Goal: Task Accomplishment & Management: Manage account settings

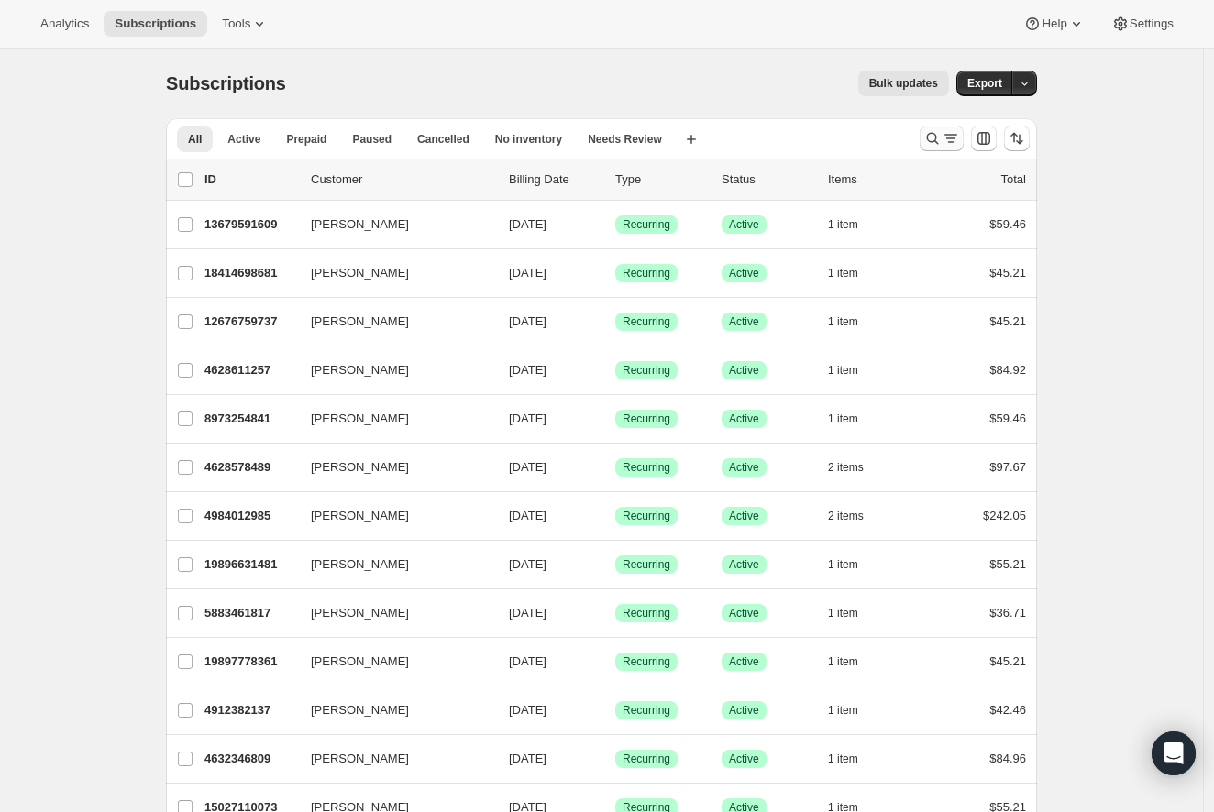
click at [953, 144] on icon "Search and filter results" at bounding box center [951, 138] width 18 height 18
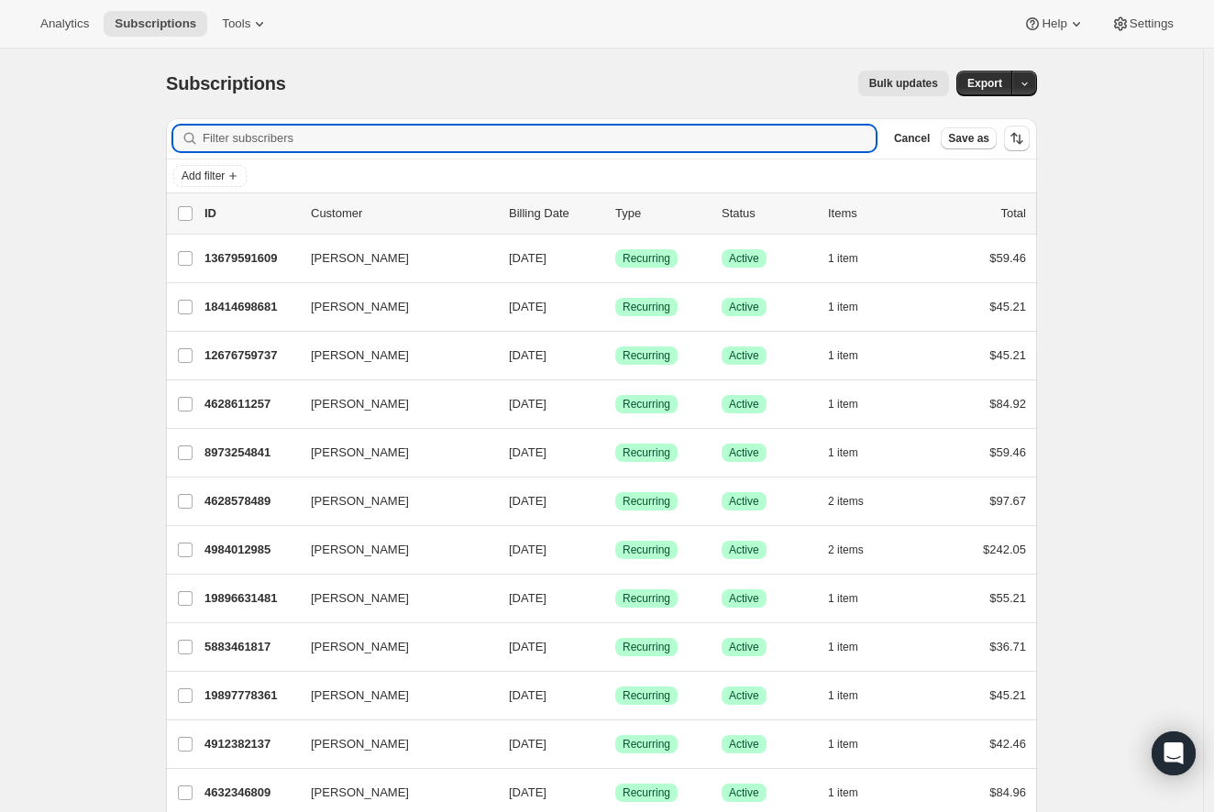
paste input "5623277617337"
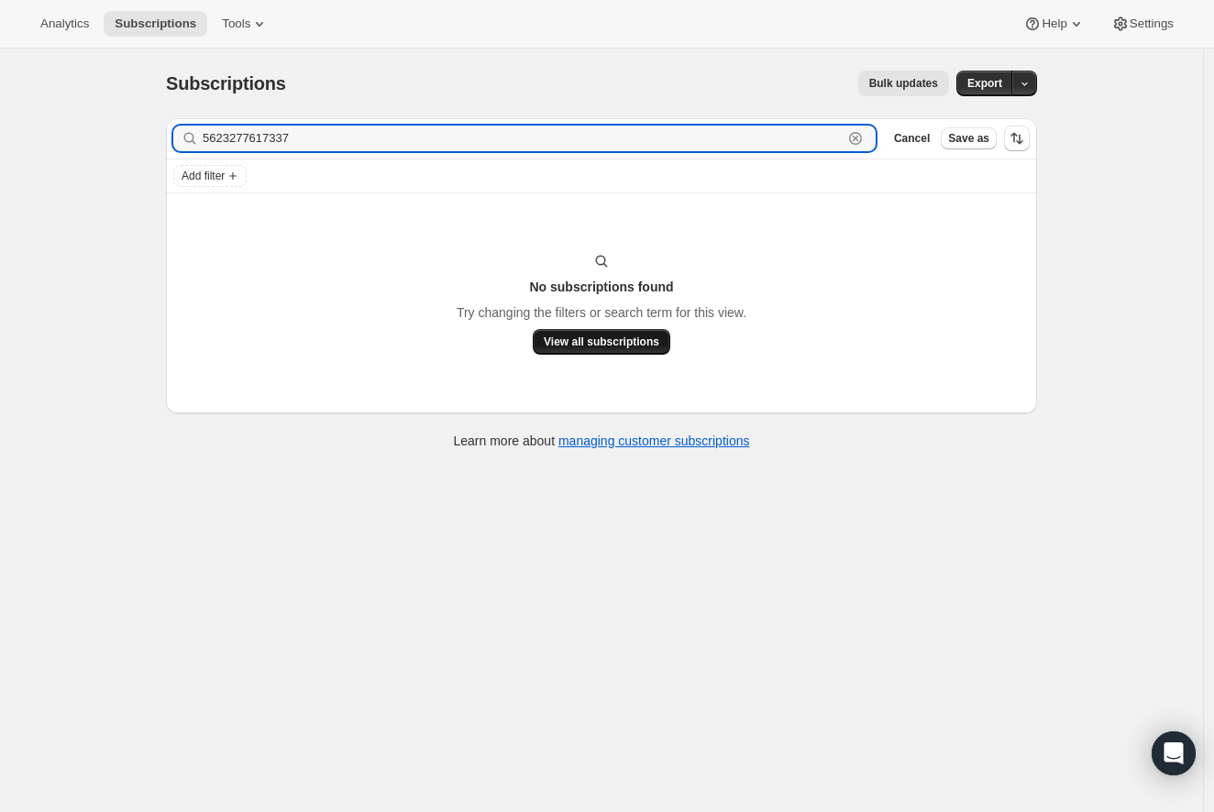
type input "5623277617337"
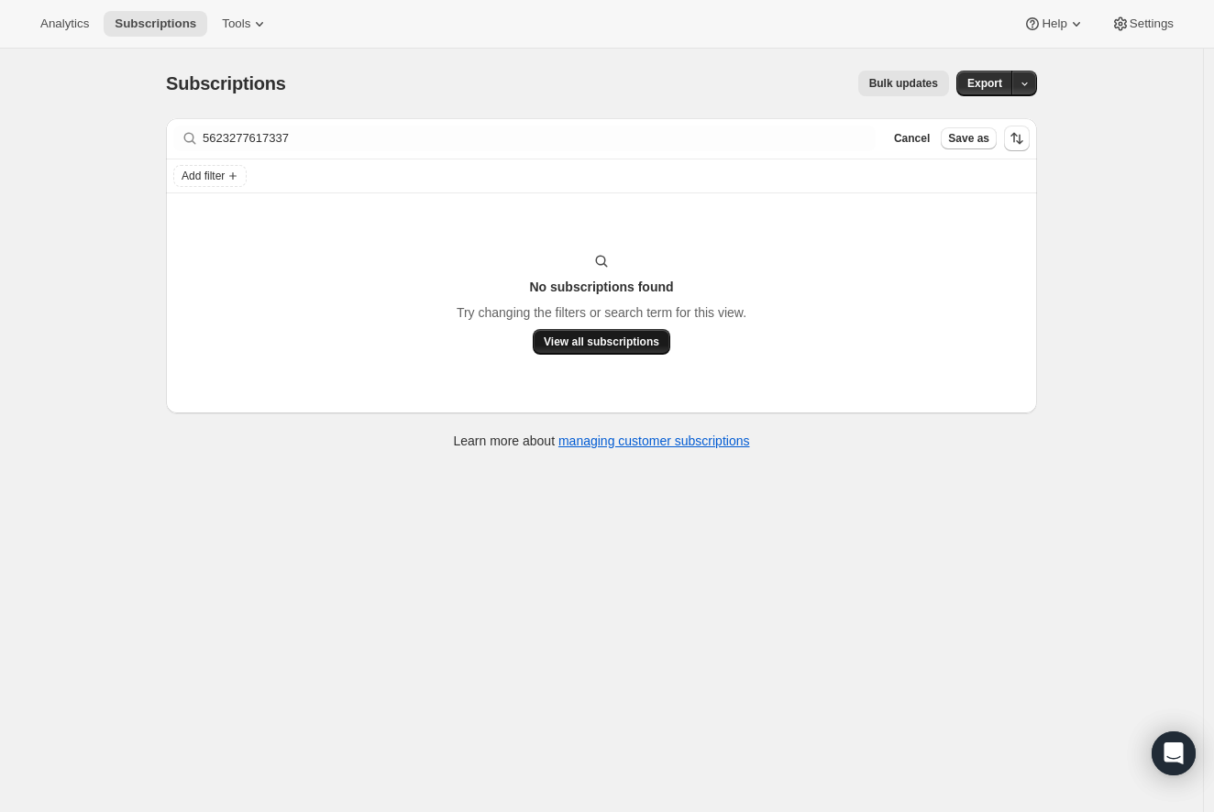
click at [597, 339] on span "View all subscriptions" at bounding box center [602, 342] width 116 height 15
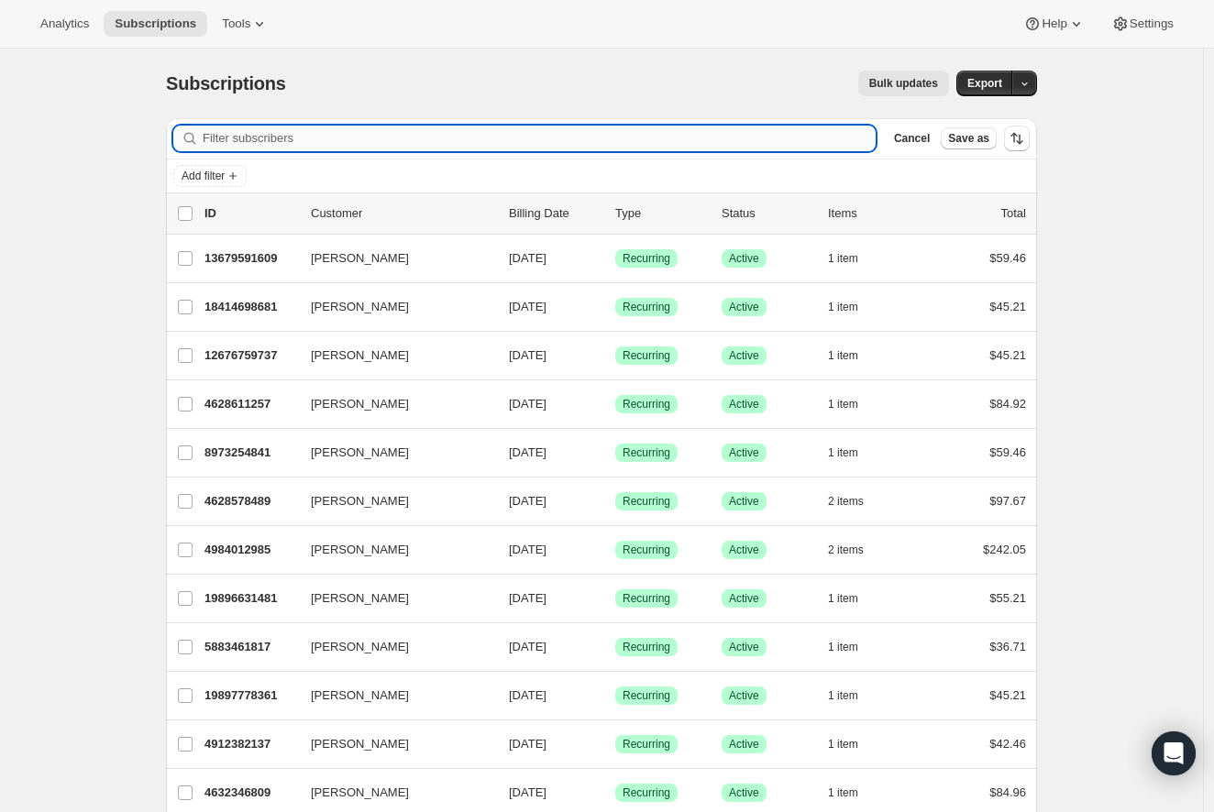
click at [499, 130] on input "Filter subscribers" at bounding box center [539, 139] width 673 height 26
paste input "5623277617337"
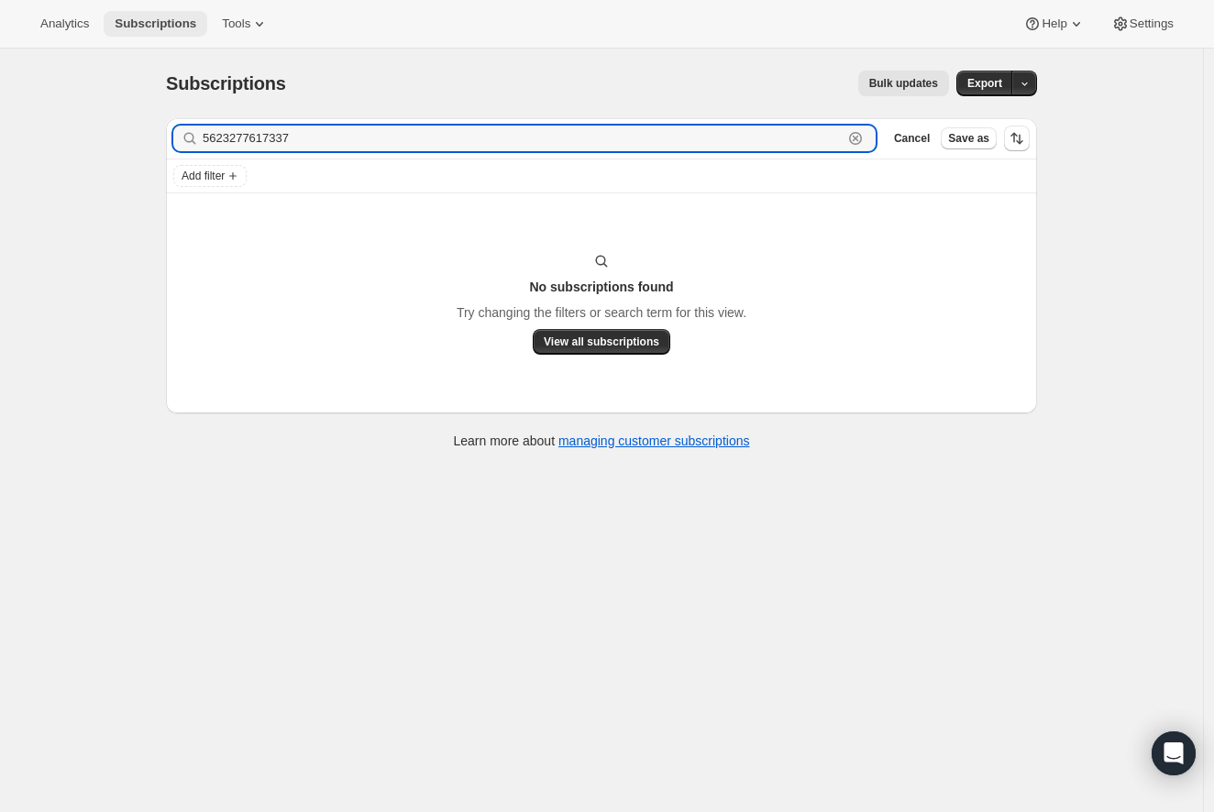
type input "5623277617337"
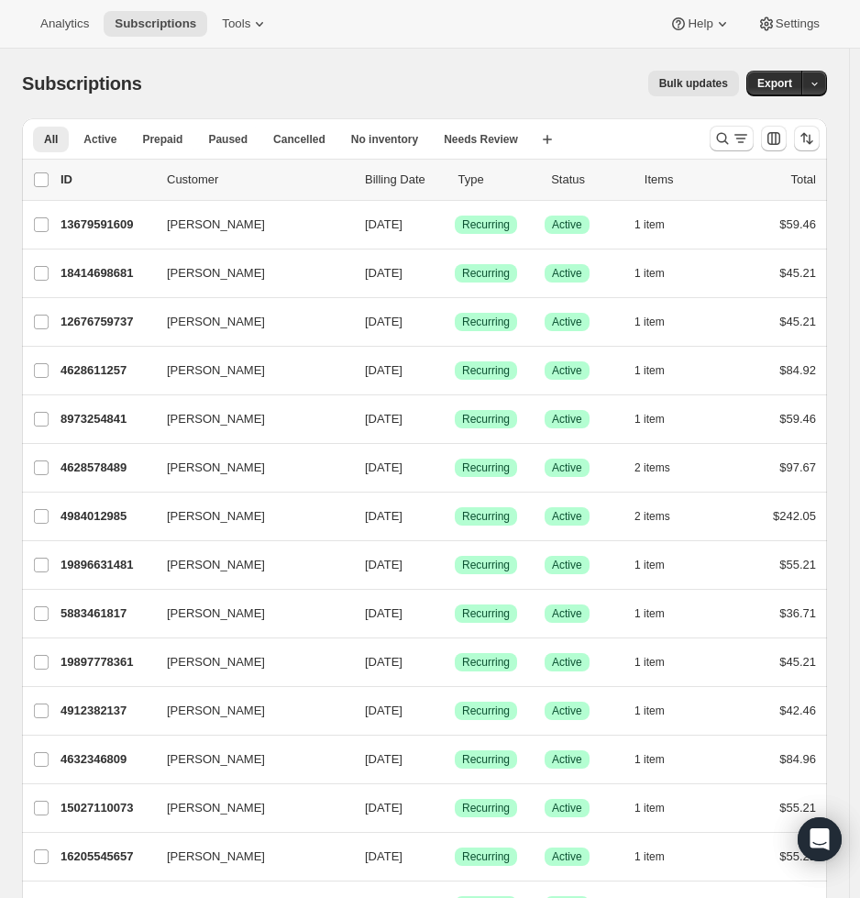
click at [714, 143] on div at bounding box center [764, 138] width 125 height 37
click at [732, 135] on icon "Search and filter results" at bounding box center [722, 138] width 18 height 18
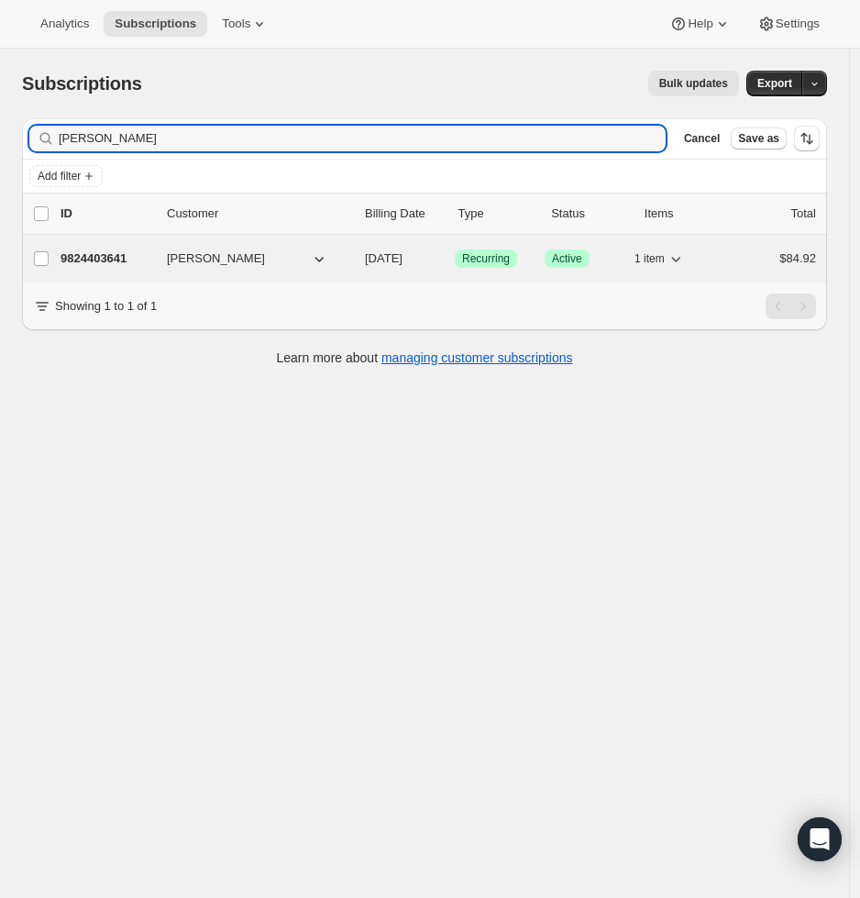
type input "lisa carvalho"
click at [93, 259] on p "9824403641" at bounding box center [107, 258] width 92 height 18
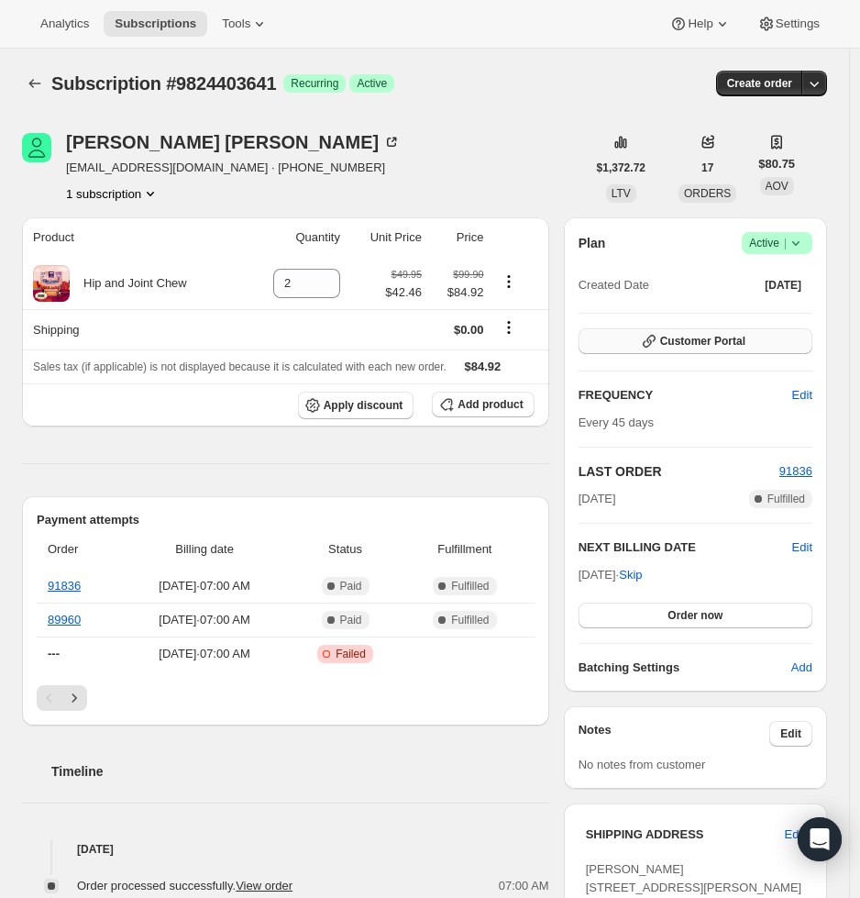
click at [728, 344] on span "Customer Portal" at bounding box center [702, 341] width 85 height 15
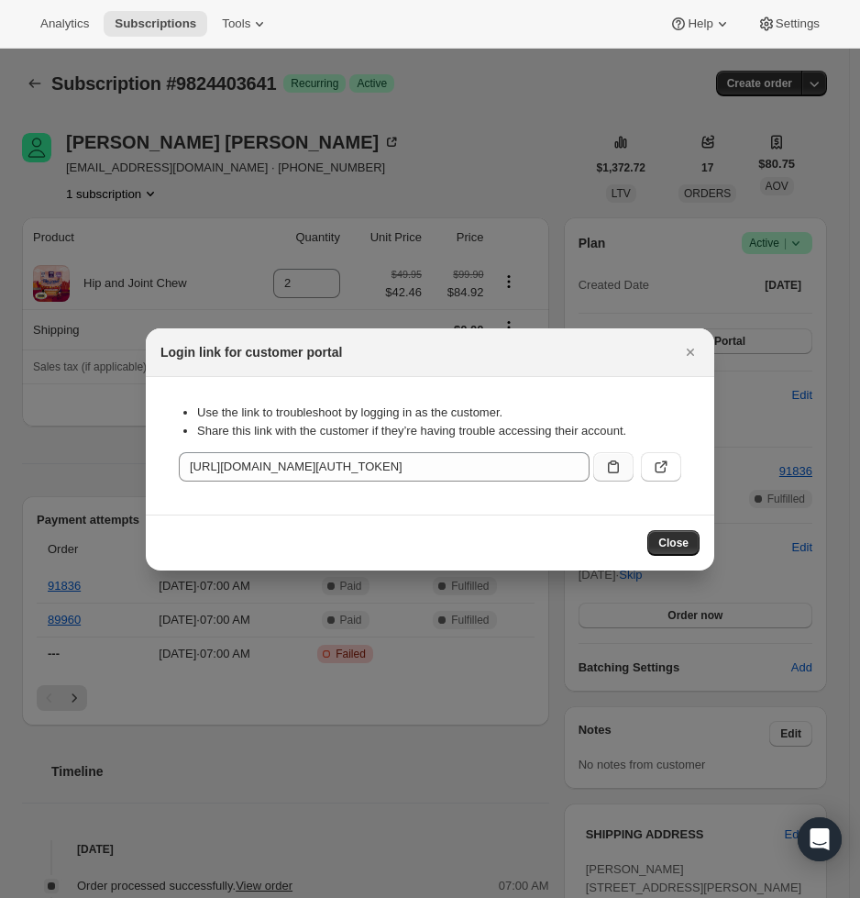
click at [602, 468] on button ":rck:" at bounding box center [613, 466] width 40 height 29
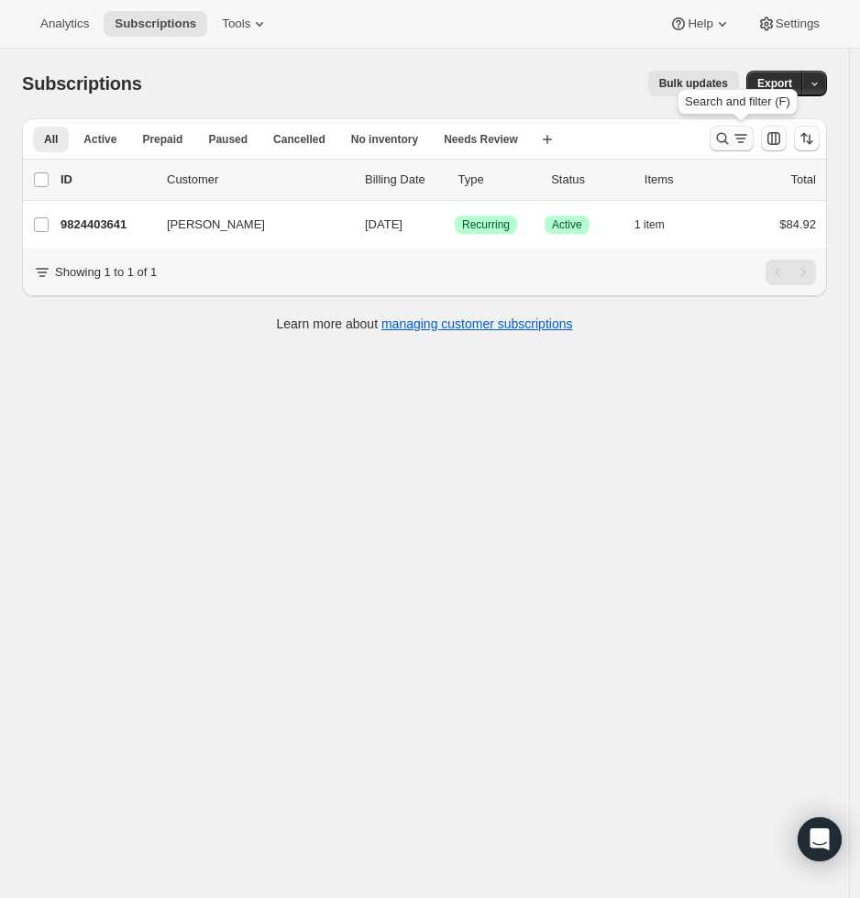
click at [726, 133] on icon "Search and filter results" at bounding box center [722, 138] width 18 height 18
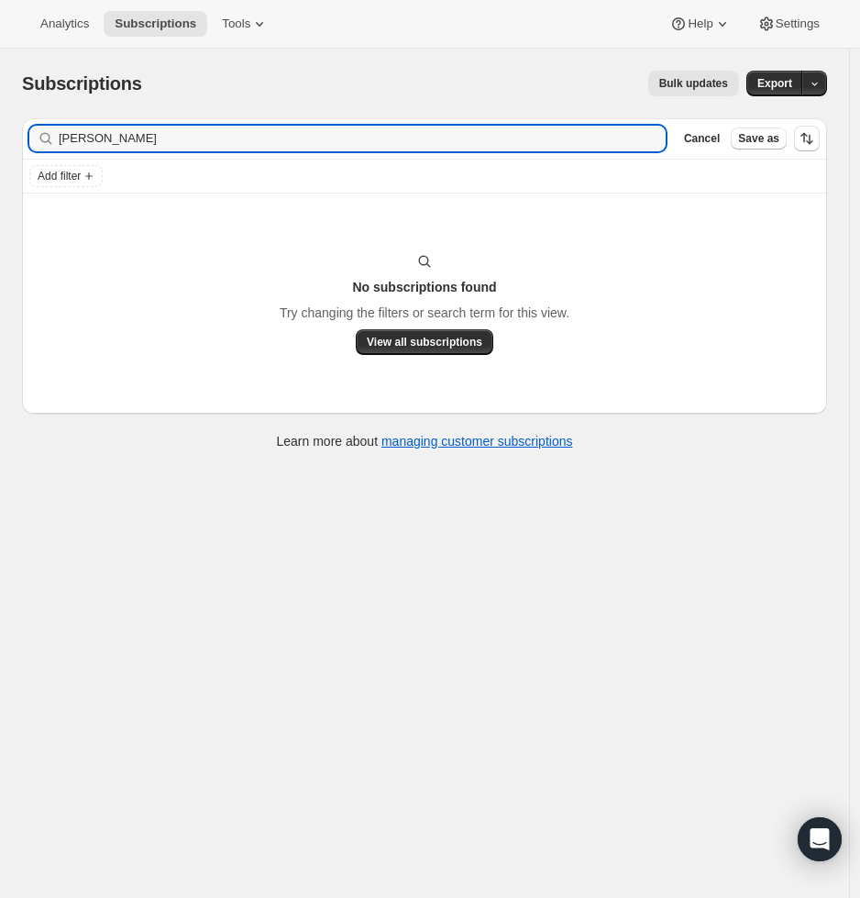
drag, startPoint x: 161, startPoint y: 144, endPoint x: -26, endPoint y: 123, distance: 188.2
click at [0, 123] on html "Analytics Subscriptions Tools Help Settings Skip to content Subscriptions. This…" at bounding box center [430, 449] width 860 height 898
type input "kelli"
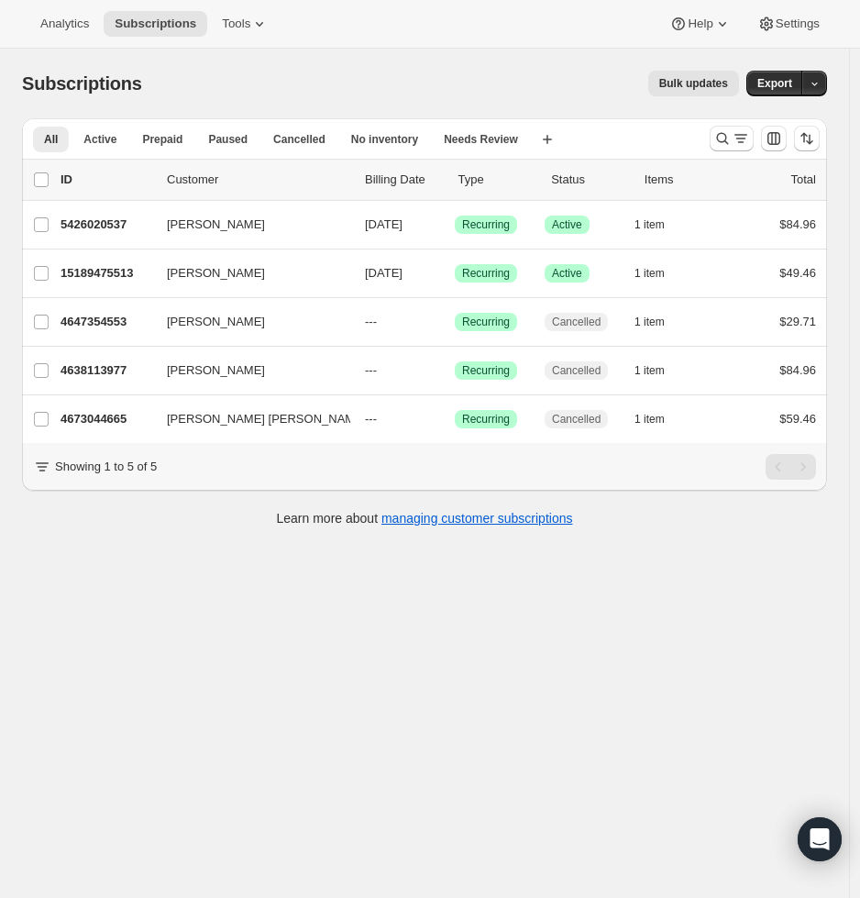
click at [710, 146] on div "All Active Prepaid Paused Cancelled No inventory Needs Review More views All Ac…" at bounding box center [424, 138] width 805 height 40
click at [724, 138] on icon "Search and filter results" at bounding box center [722, 138] width 18 height 18
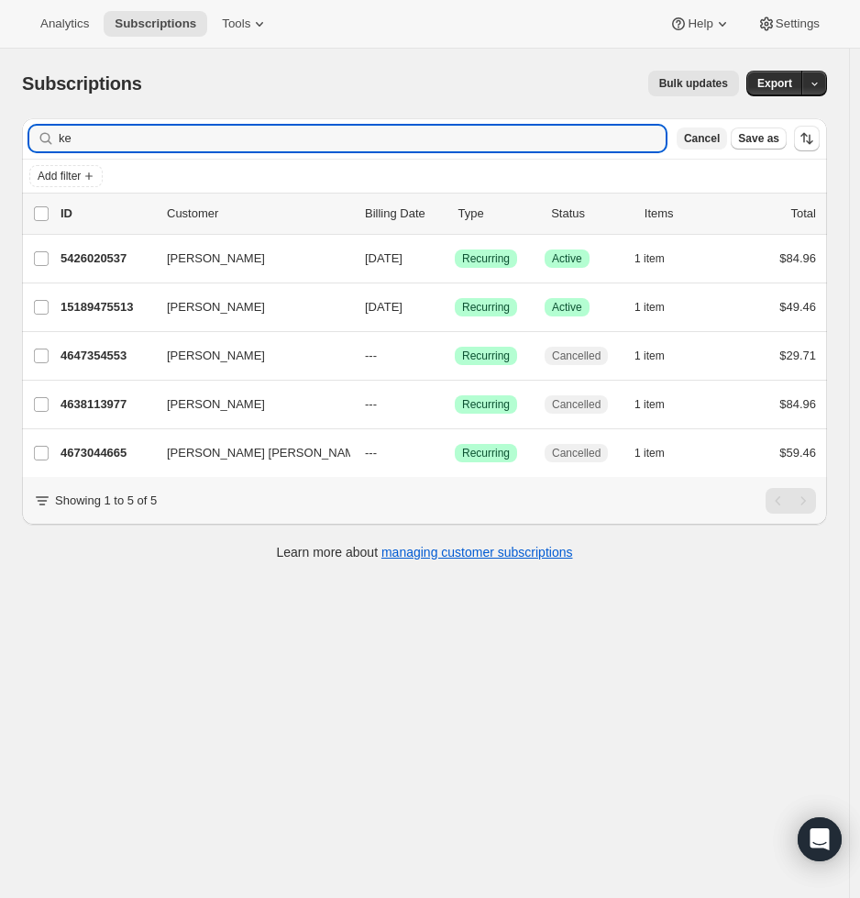
type input "k"
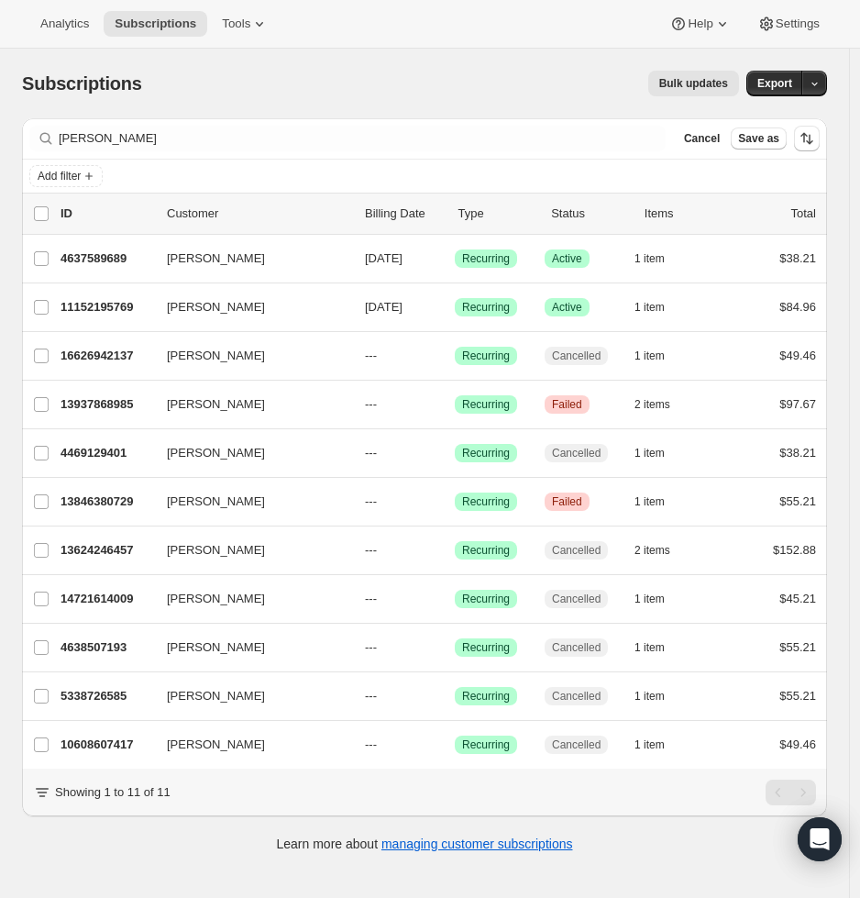
click at [218, 151] on div "Filter subscribers garcia Clear Cancel Save as" at bounding box center [424, 138] width 805 height 40
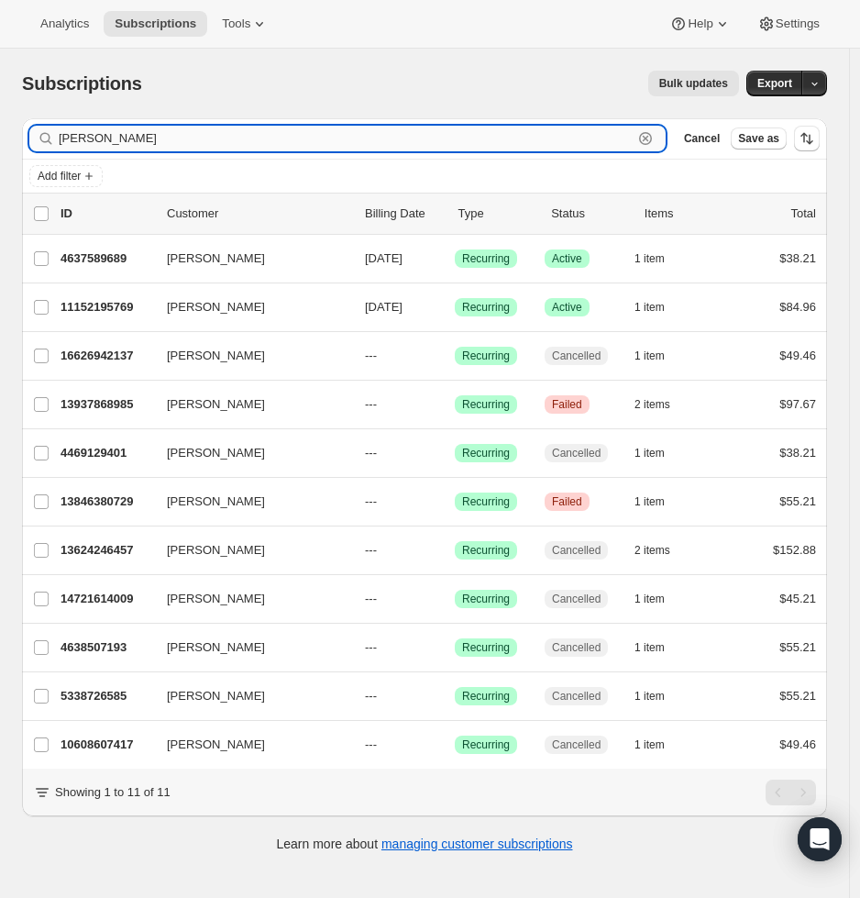
click at [218, 148] on input "garcia" at bounding box center [346, 139] width 574 height 26
paste input "kgar.edu@gmail.com"
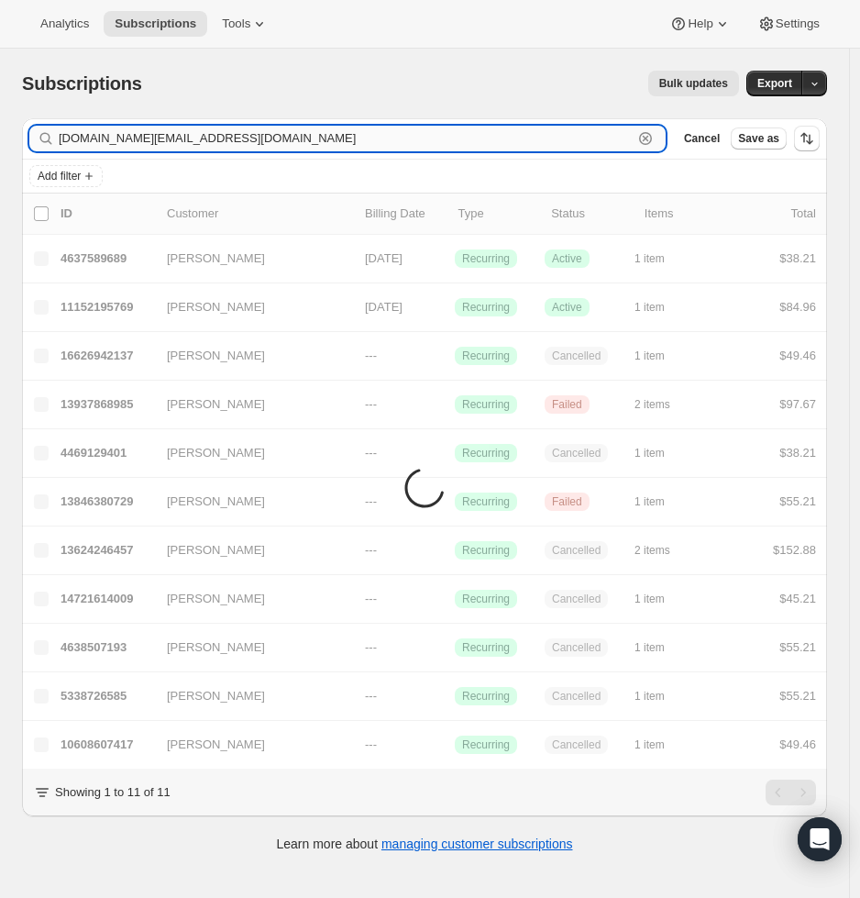
type input "kgar.edu@gmail.com"
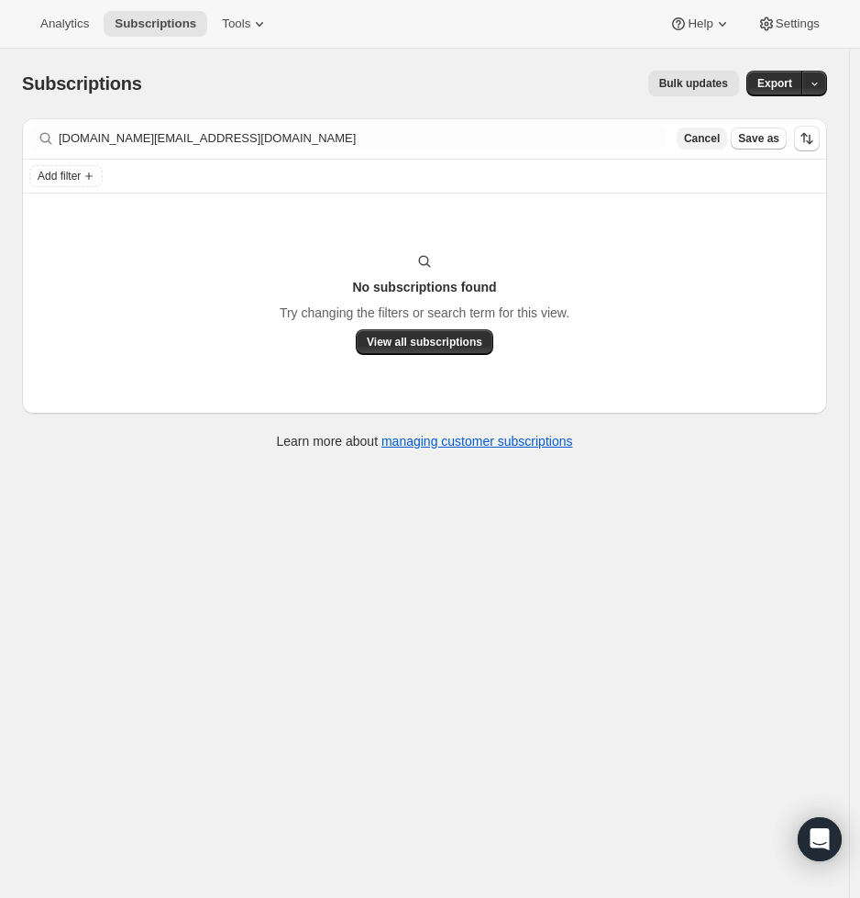
click at [714, 135] on span "Cancel" at bounding box center [702, 138] width 36 height 15
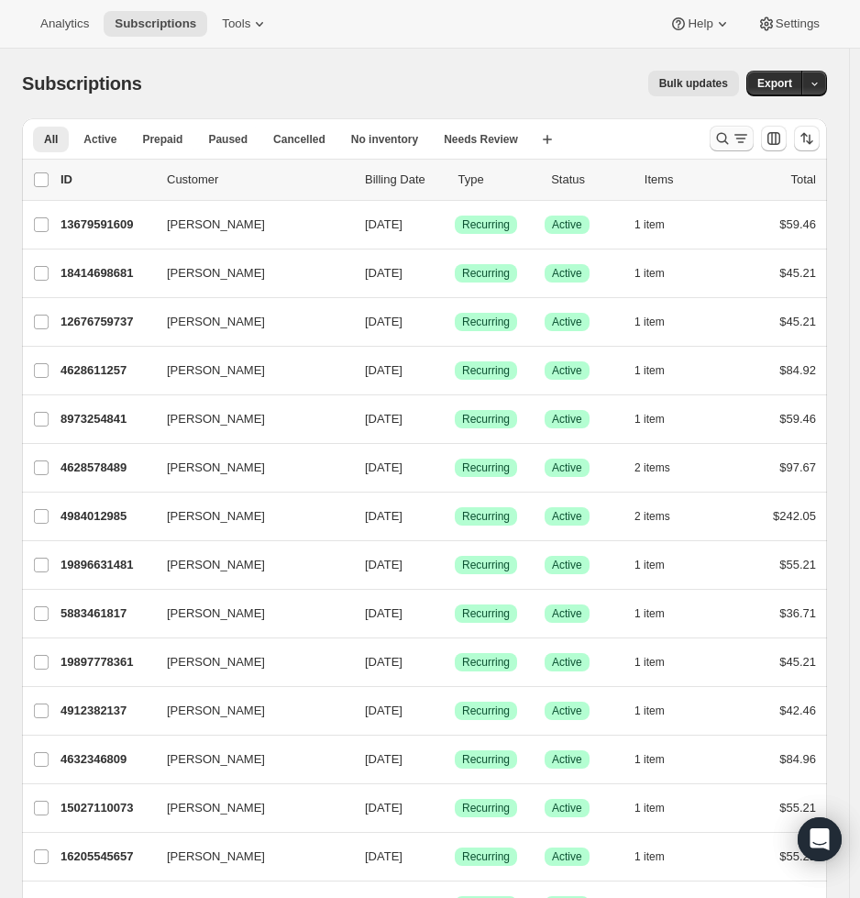
click at [732, 139] on icon "Search and filter results" at bounding box center [722, 138] width 18 height 18
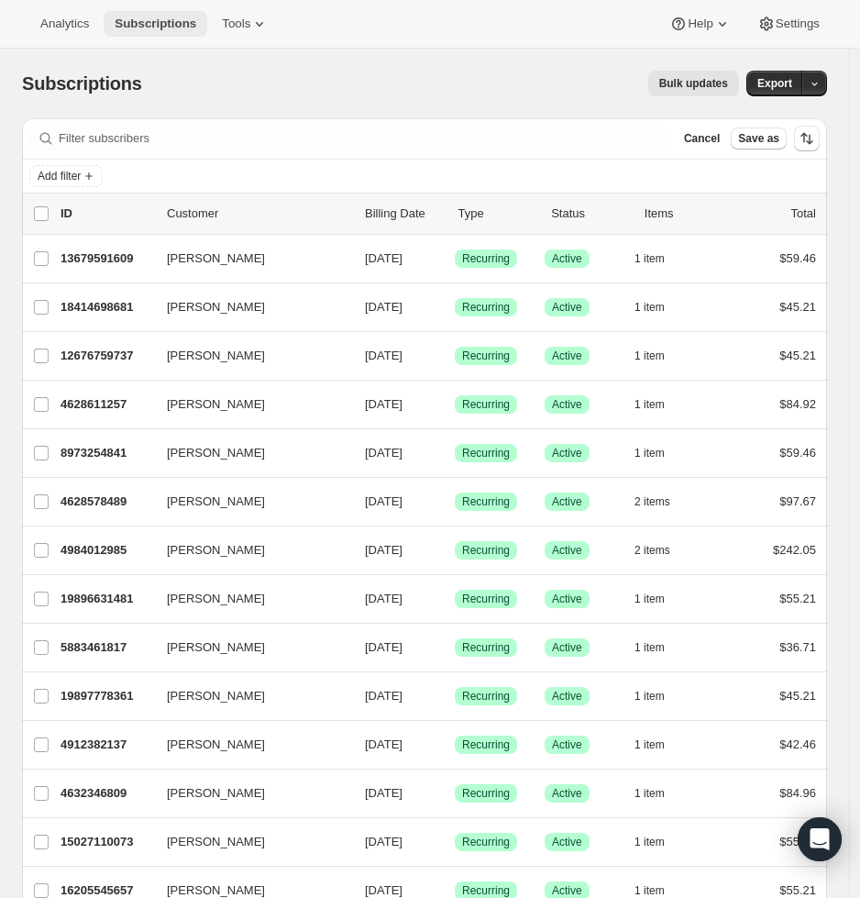
click at [149, 12] on button "Subscriptions" at bounding box center [156, 24] width 104 height 26
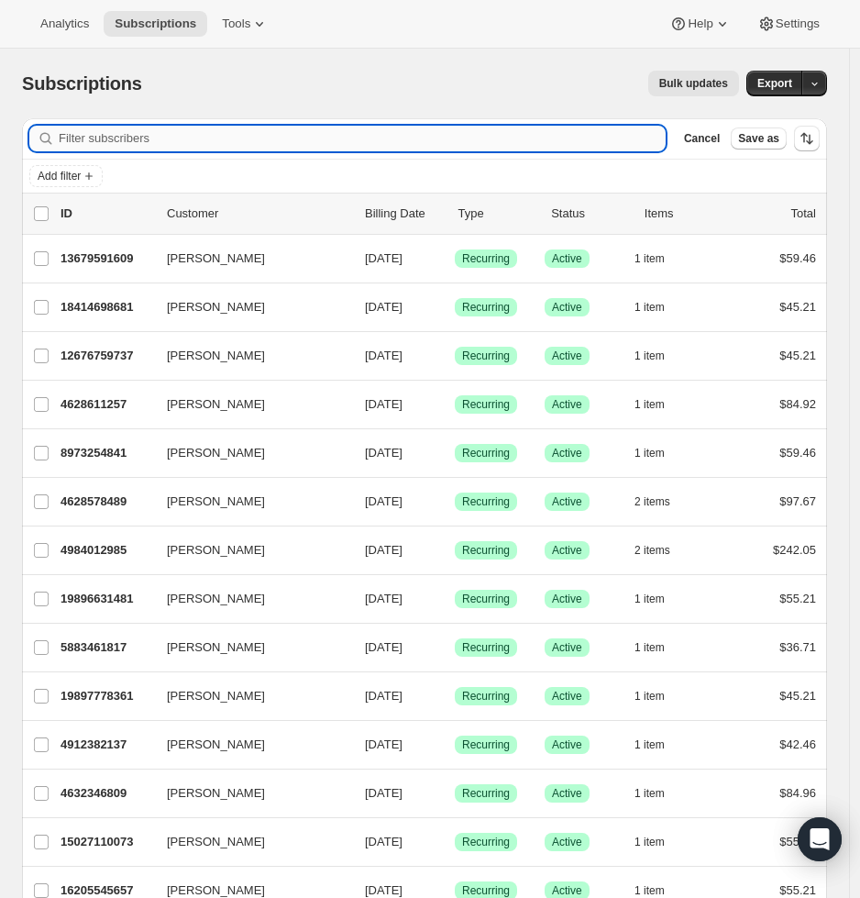
click at [665, 133] on input "Filter subscribers" at bounding box center [362, 139] width 607 height 26
click at [720, 136] on span "Cancel" at bounding box center [702, 138] width 36 height 15
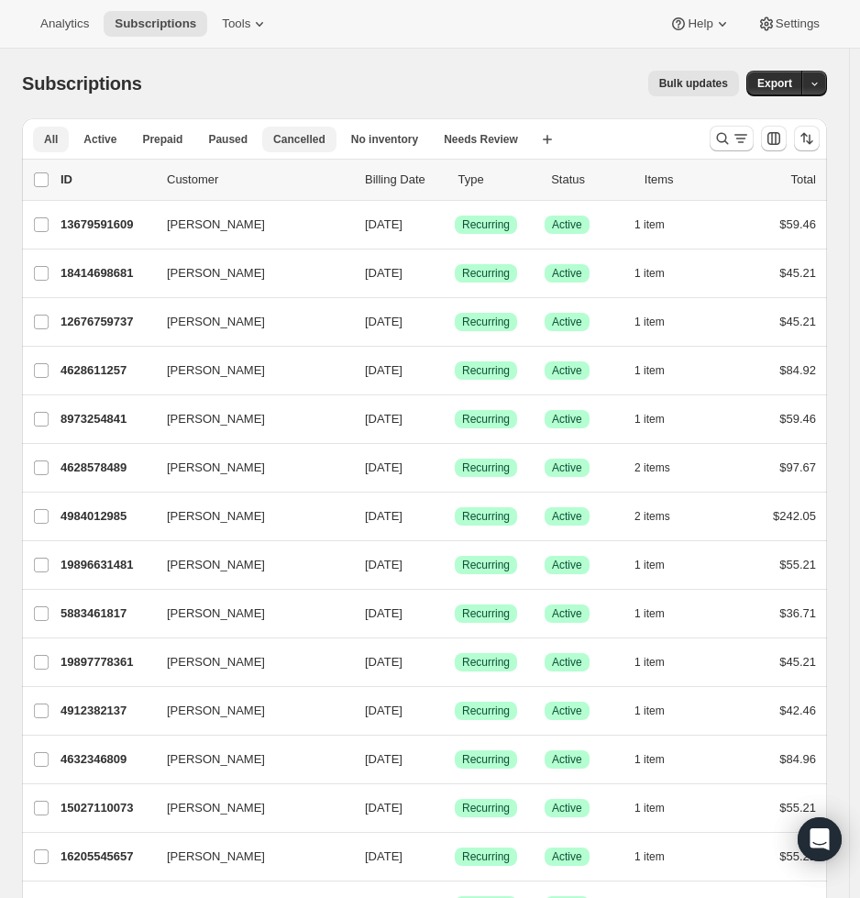
click at [328, 138] on button "Cancelled" at bounding box center [299, 140] width 74 height 26
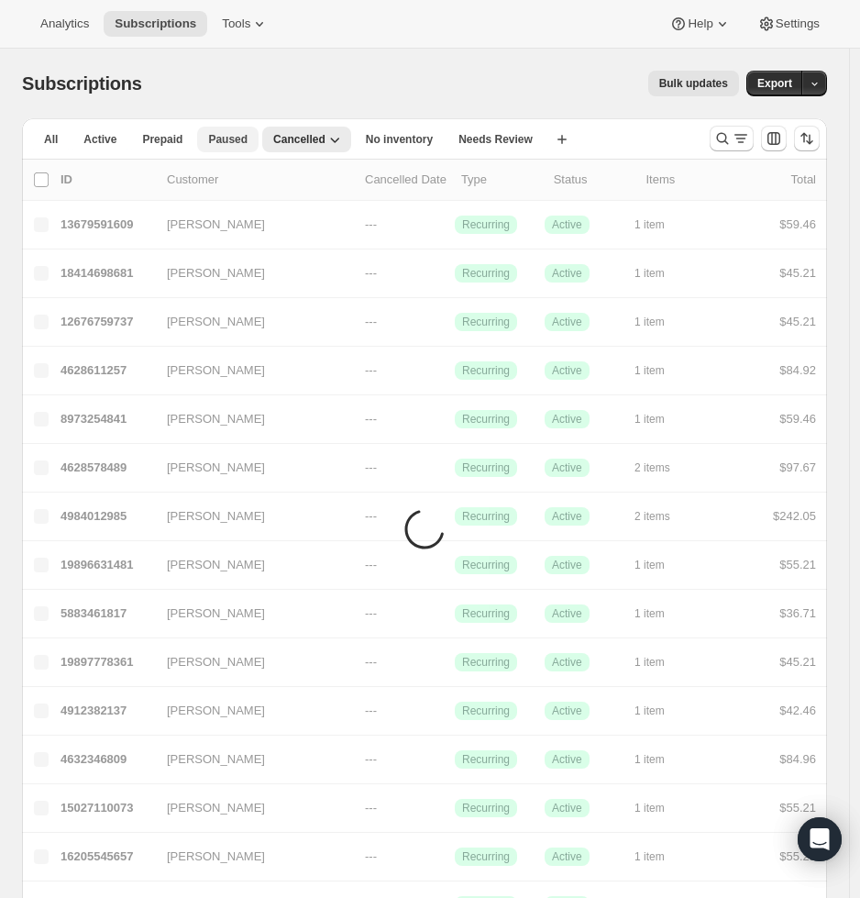
click at [237, 138] on span "Paused" at bounding box center [227, 139] width 39 height 15
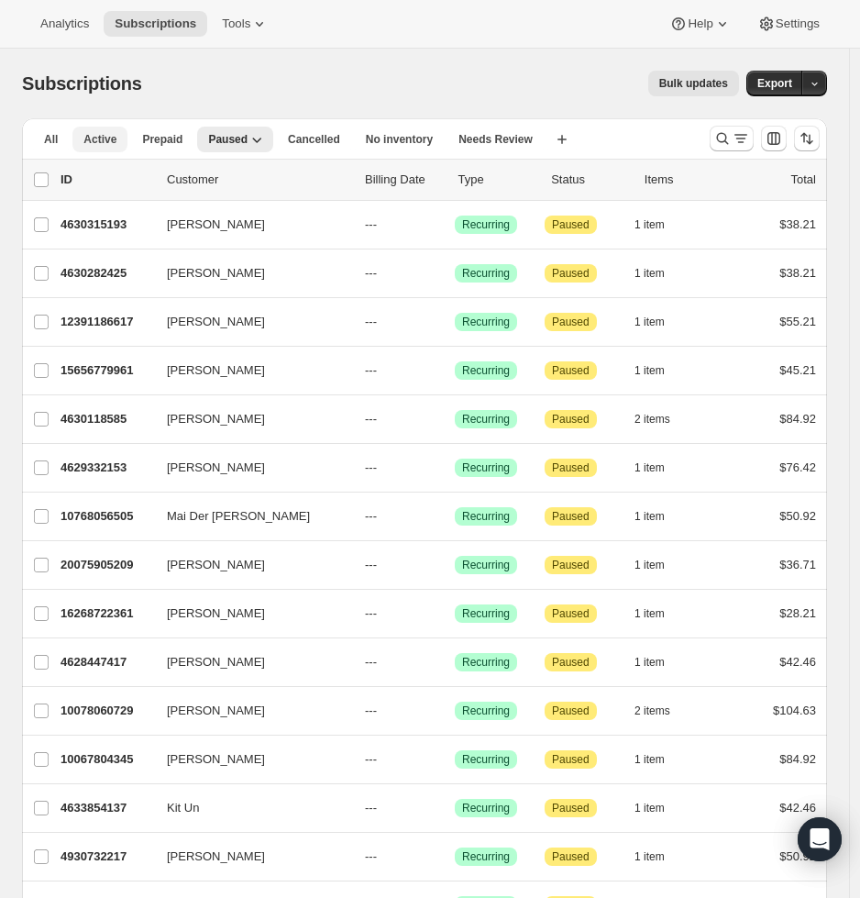
click at [120, 141] on button "Active" at bounding box center [99, 140] width 55 height 26
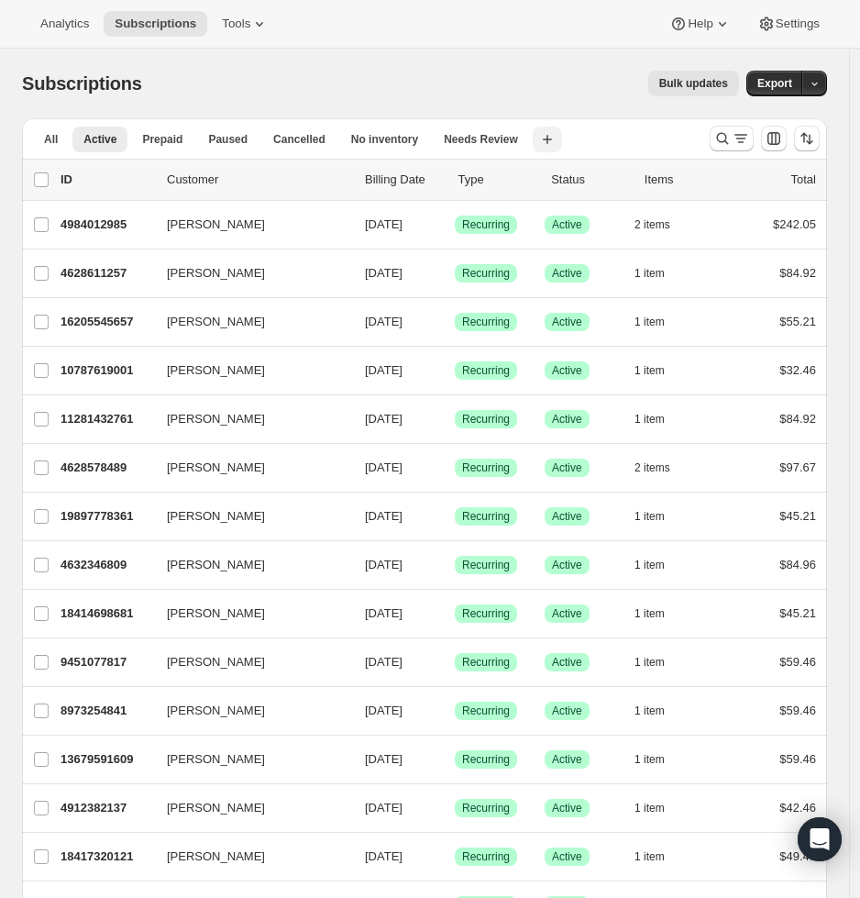
click at [557, 148] on icon "button" at bounding box center [547, 139] width 18 height 18
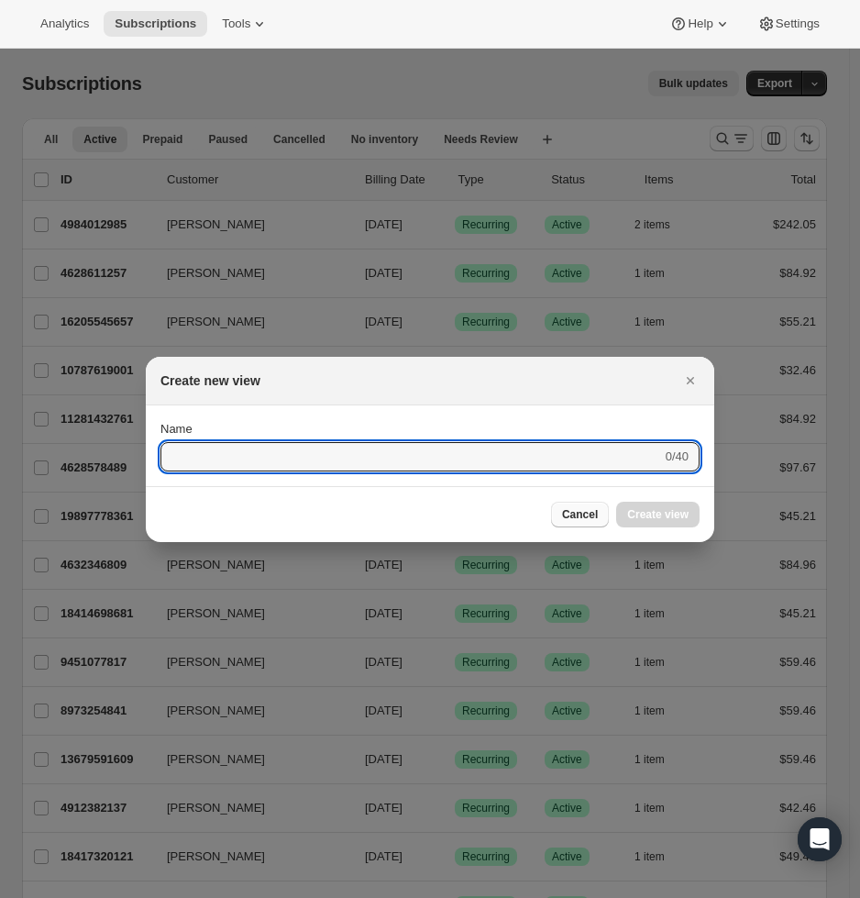
click at [600, 513] on button "Cancel" at bounding box center [580, 515] width 58 height 26
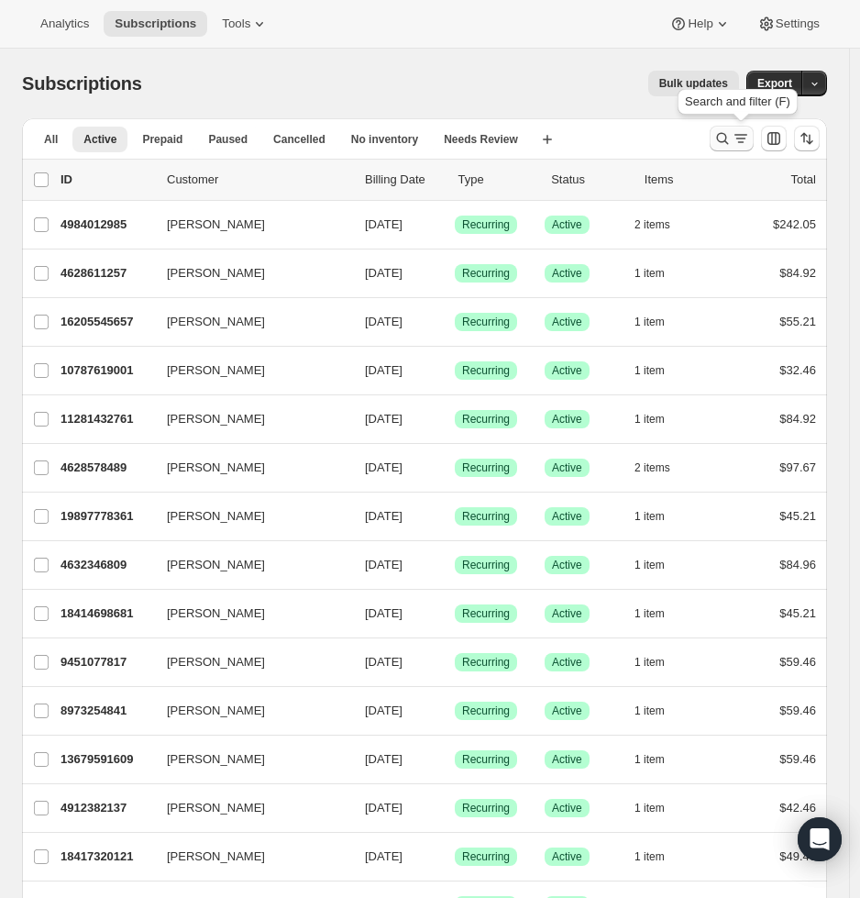
click at [729, 141] on icon "Search and filter results" at bounding box center [723, 139] width 12 height 12
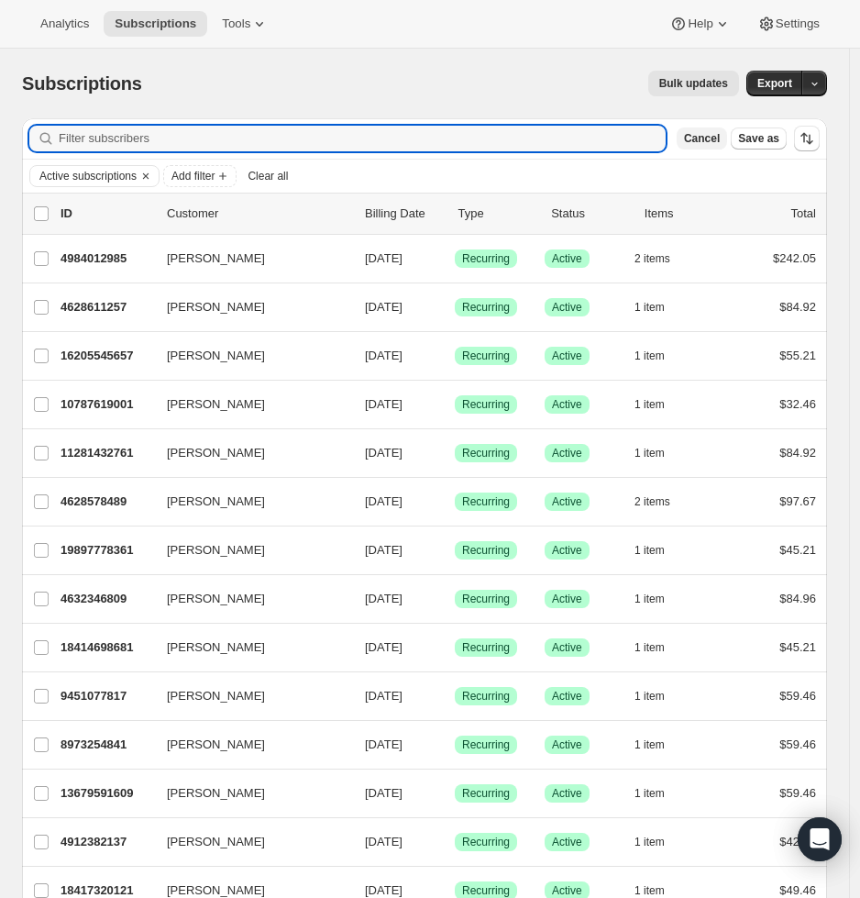
click at [720, 144] on span "Cancel" at bounding box center [702, 138] width 36 height 15
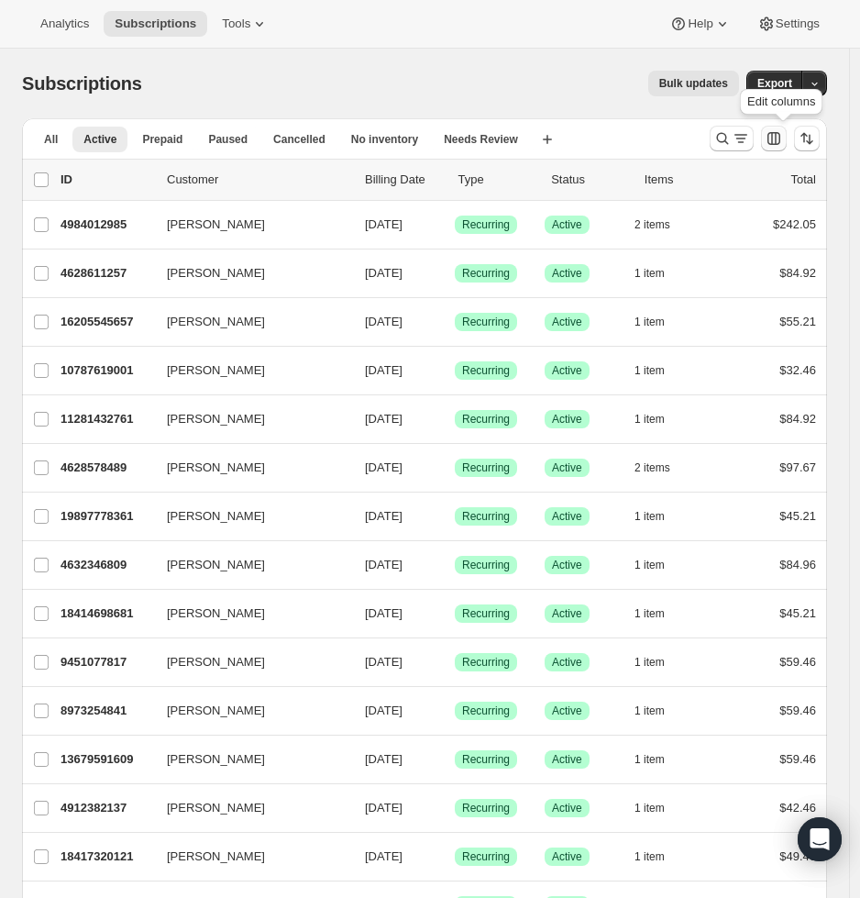
click at [783, 133] on icon "Customize table column order and visibility" at bounding box center [774, 138] width 18 height 18
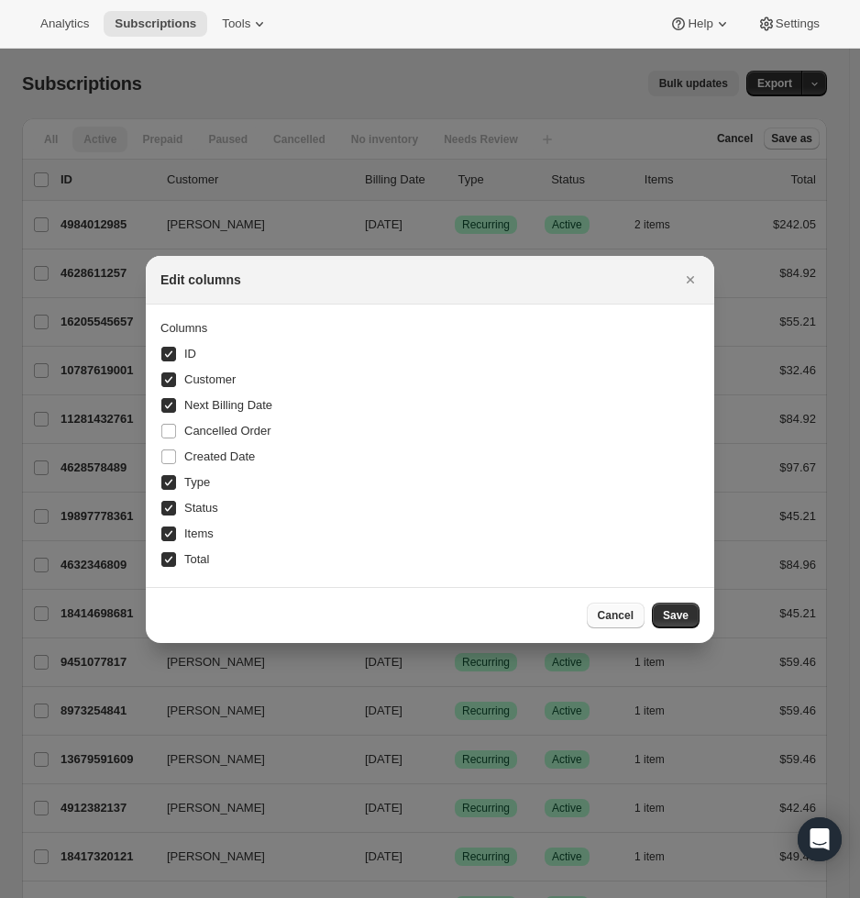
click at [633, 615] on span "Cancel" at bounding box center [616, 615] width 36 height 15
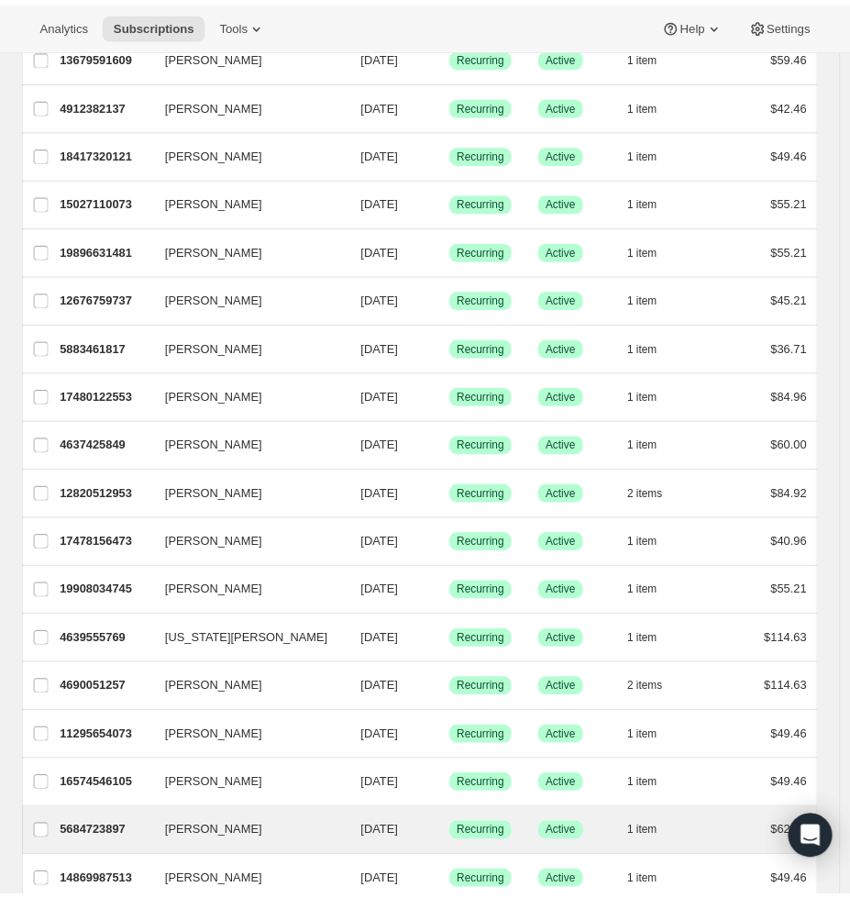
scroll to position [974, 0]
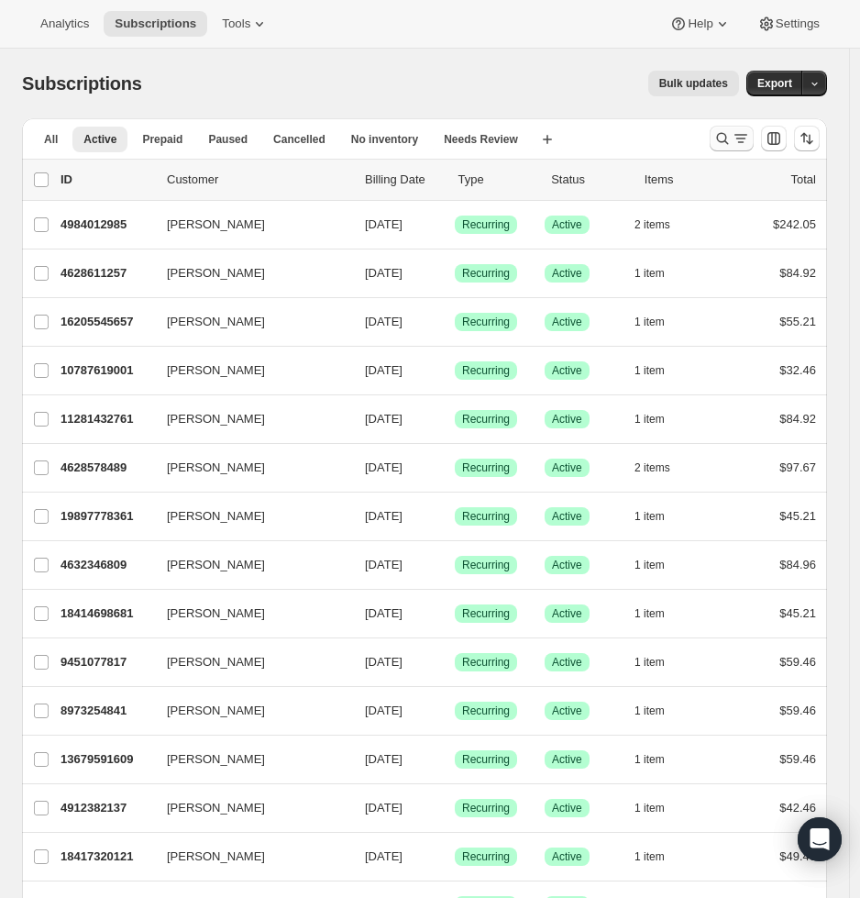
click at [723, 149] on div at bounding box center [732, 139] width 44 height 26
click at [729, 140] on icon "Search and filter results" at bounding box center [723, 139] width 12 height 12
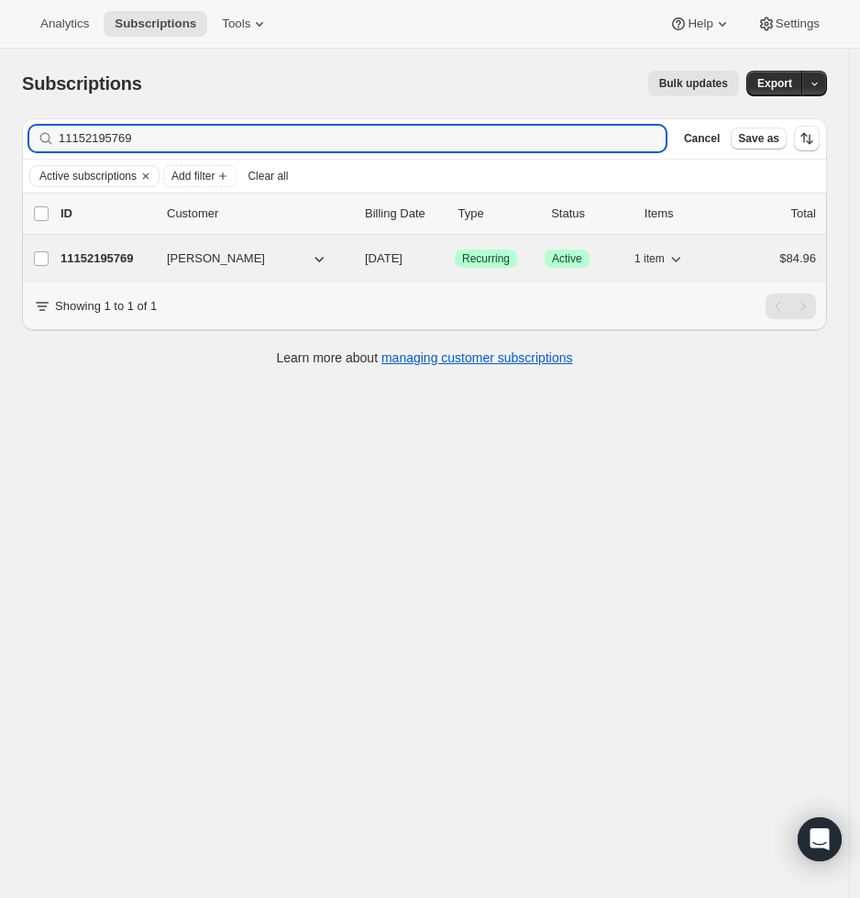
type input "11152195769"
click at [121, 260] on p "11152195769" at bounding box center [107, 258] width 92 height 18
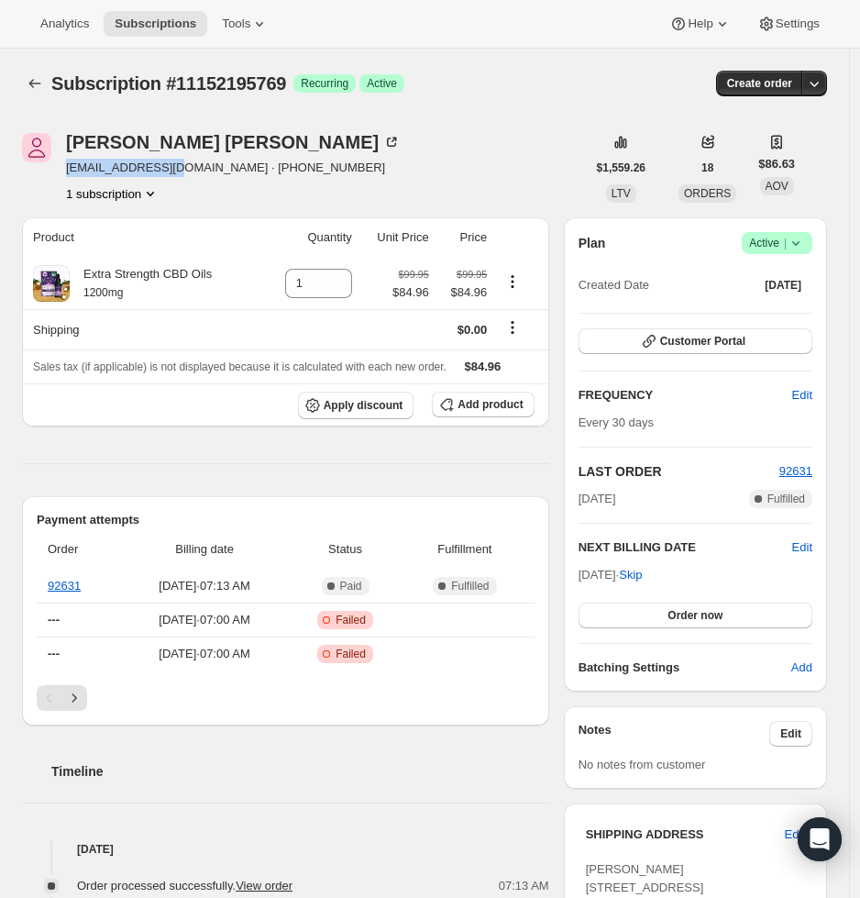
drag, startPoint x: 183, startPoint y: 168, endPoint x: 66, endPoint y: 167, distance: 117.4
click at [66, 167] on span "kgaredu@gmail.com · +18056302957" at bounding box center [233, 168] width 335 height 18
copy span "kgaredu@gmail.com"
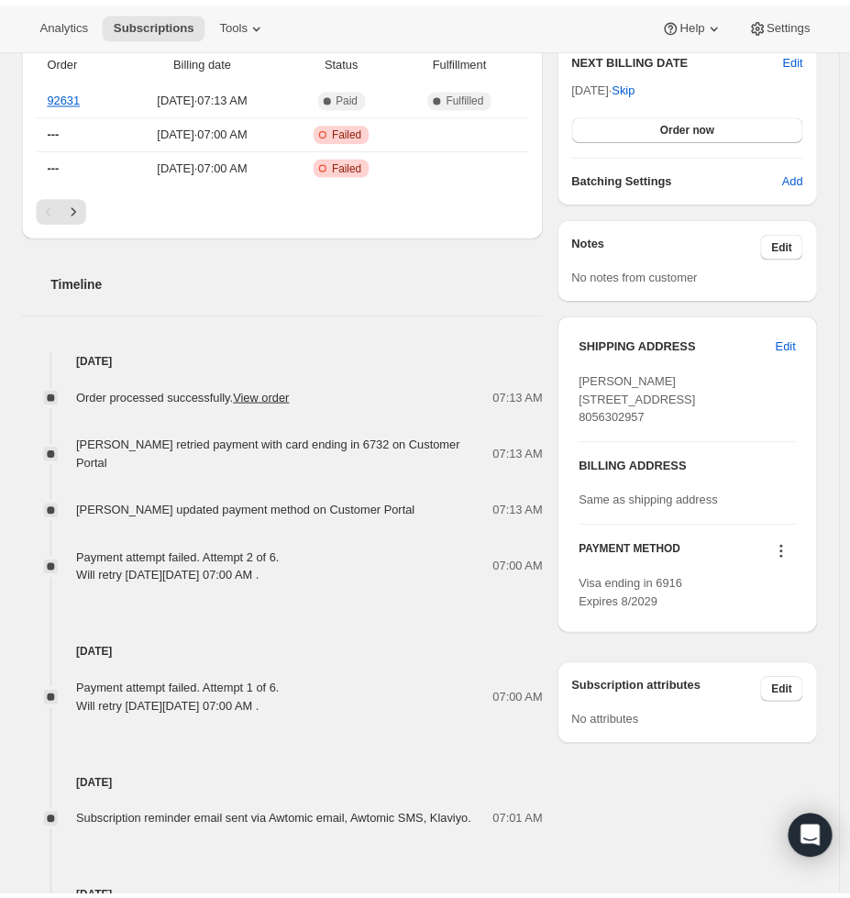
scroll to position [545, 0]
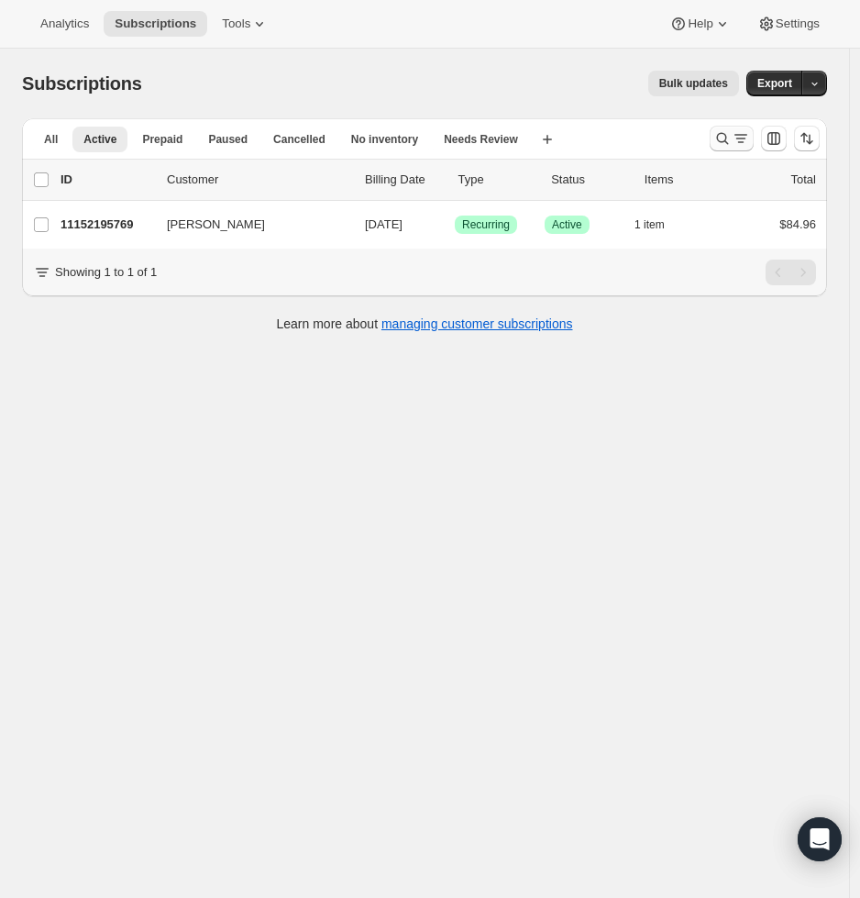
click at [732, 142] on icon "Search and filter results" at bounding box center [722, 138] width 18 height 18
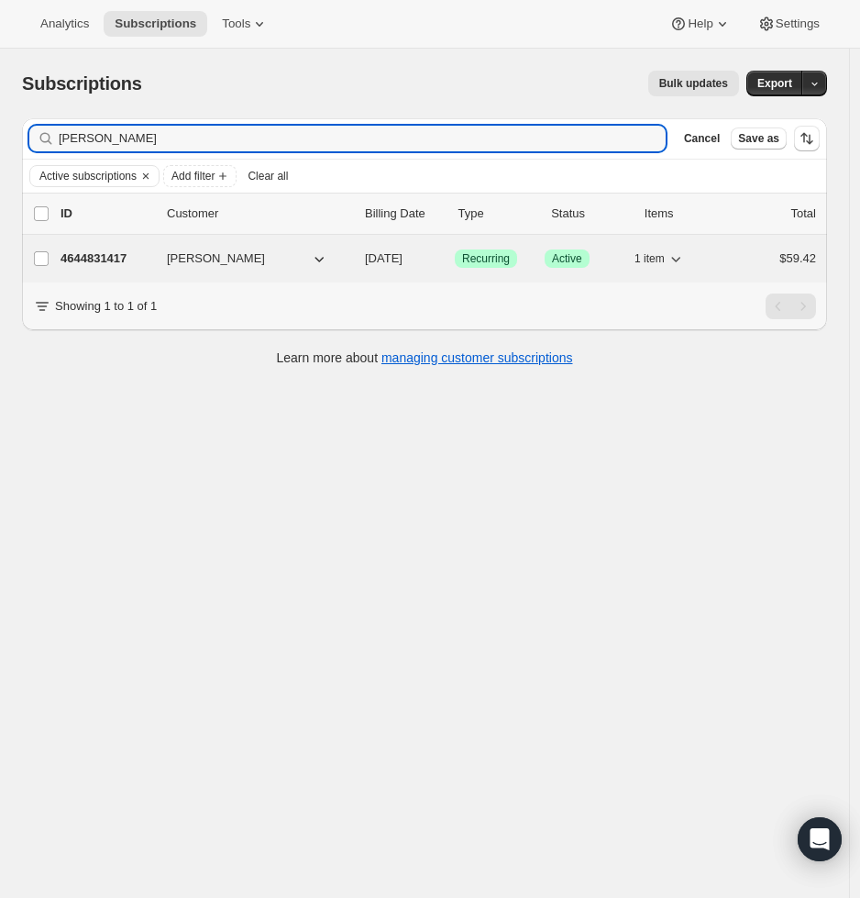
type input "[PERSON_NAME]"
click at [96, 249] on p "4644831417" at bounding box center [107, 258] width 92 height 18
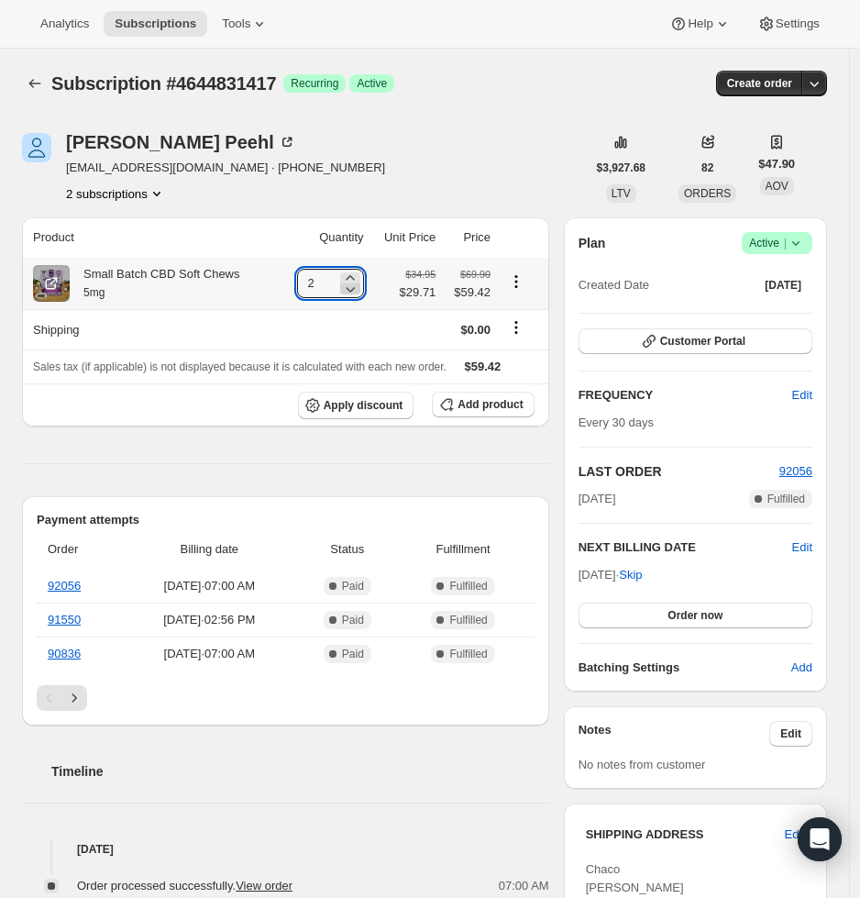
click at [350, 289] on icon at bounding box center [350, 289] width 18 height 18
type input "1"
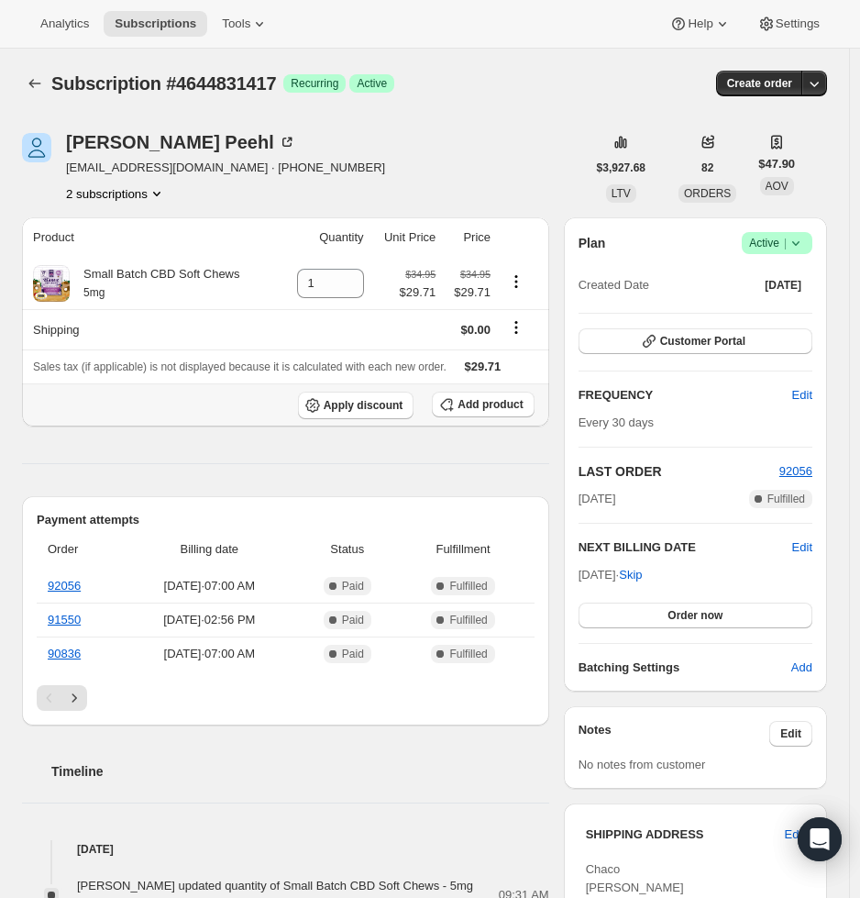
click at [499, 421] on th "Apply discount Add product" at bounding box center [285, 404] width 527 height 43
click at [499, 414] on button "Add product" at bounding box center [483, 405] width 102 height 26
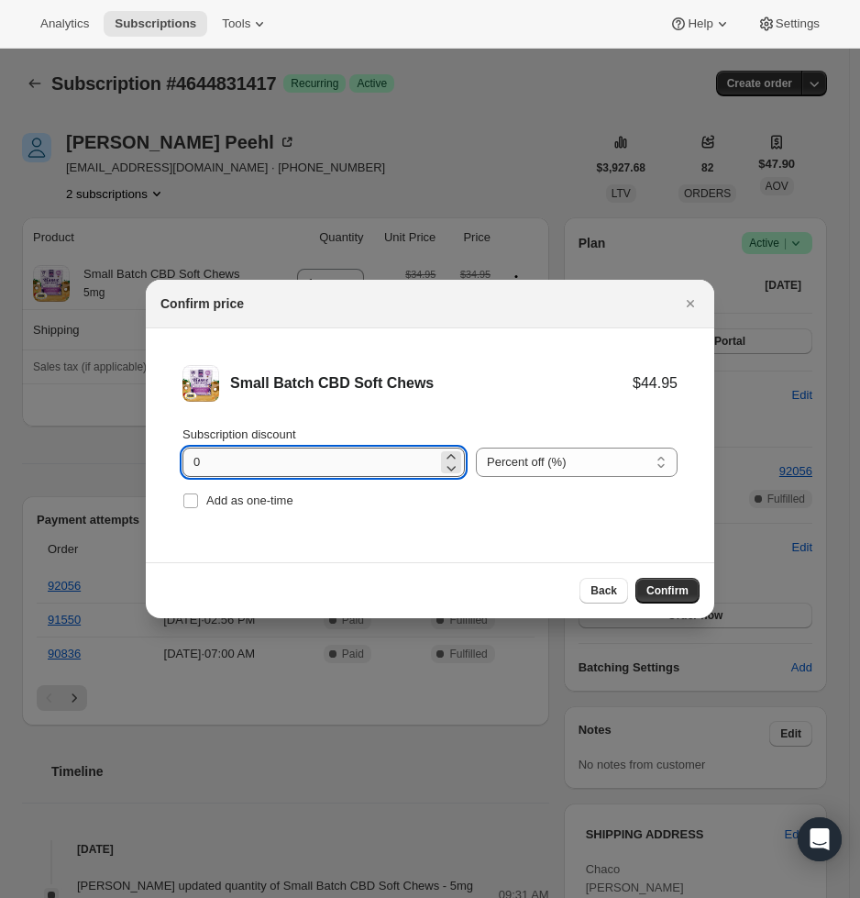
click at [259, 458] on input "0" at bounding box center [309, 461] width 255 height 29
drag, startPoint x: 231, startPoint y: 452, endPoint x: 105, endPoint y: 439, distance: 127.2
type input "15"
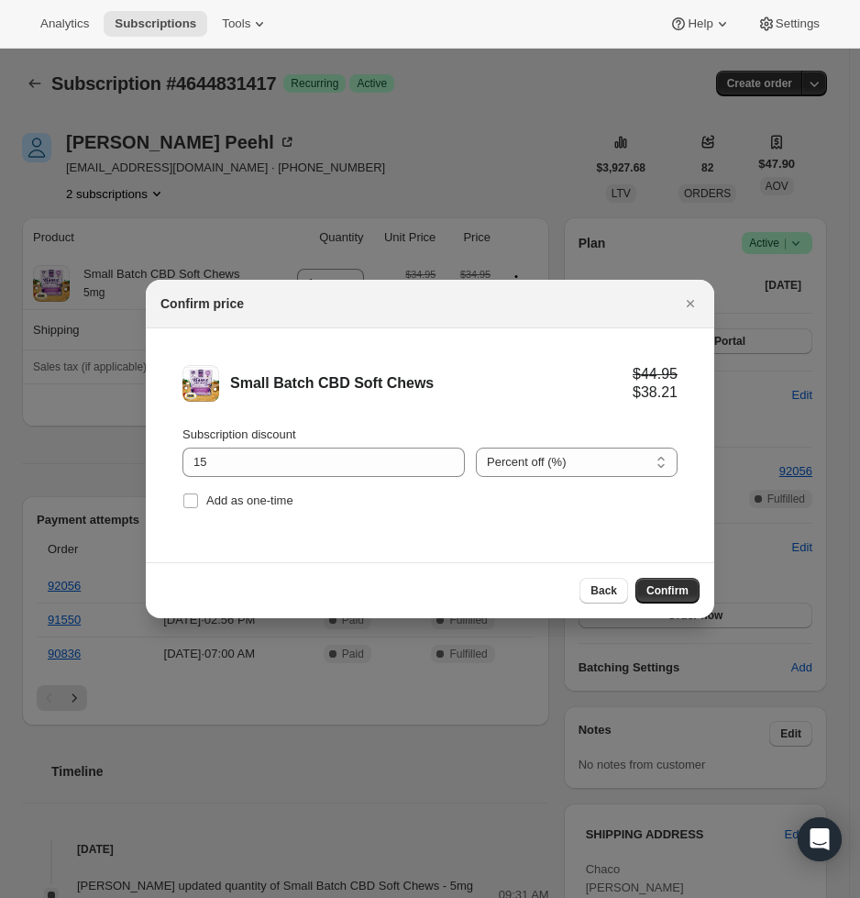
click at [663, 588] on span "Confirm" at bounding box center [667, 590] width 42 height 15
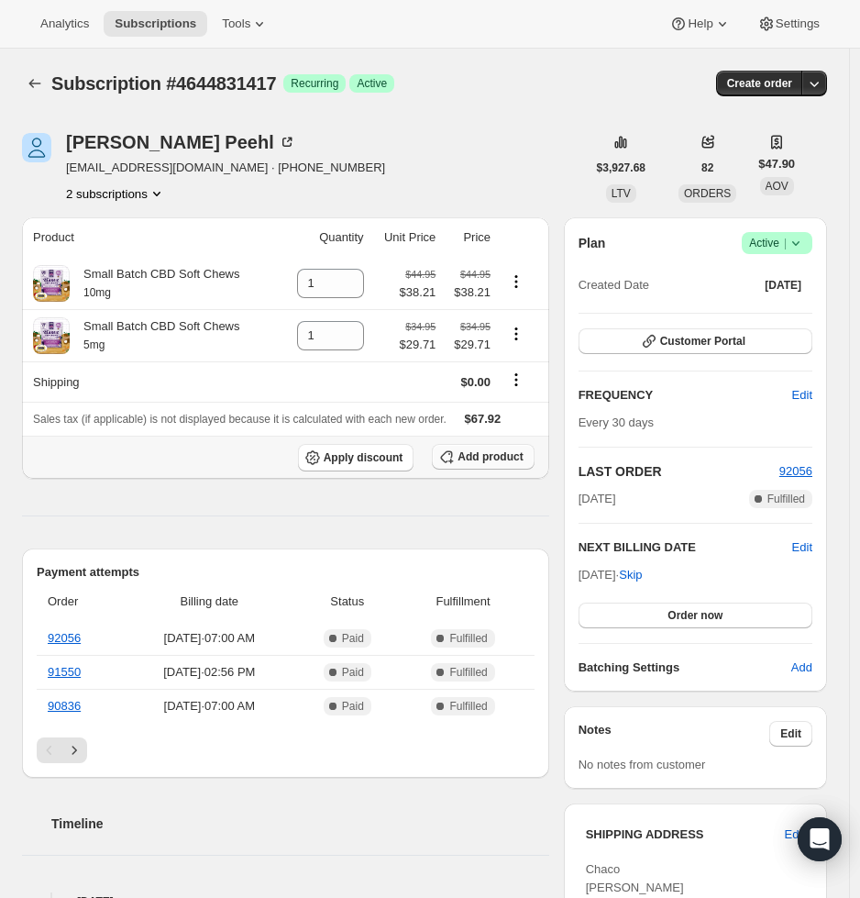
click at [476, 465] on button "Add product" at bounding box center [483, 457] width 102 height 26
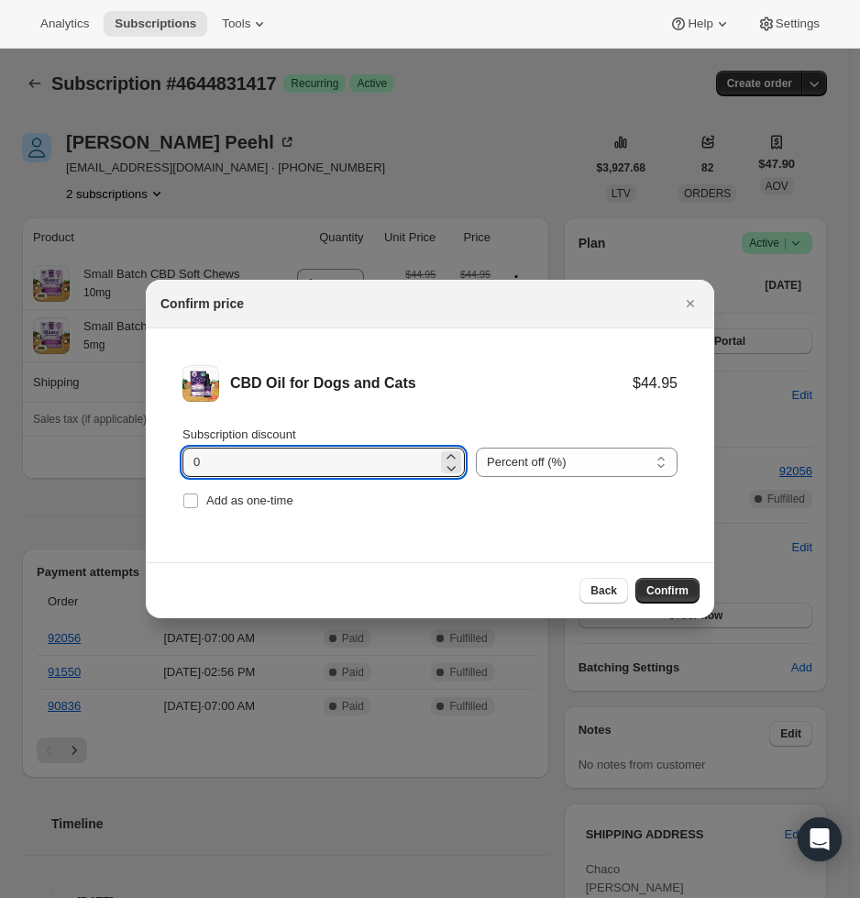
drag, startPoint x: 326, startPoint y: 461, endPoint x: 32, endPoint y: 447, distance: 294.7
type input "15"
click at [670, 592] on span "Confirm" at bounding box center [667, 590] width 42 height 15
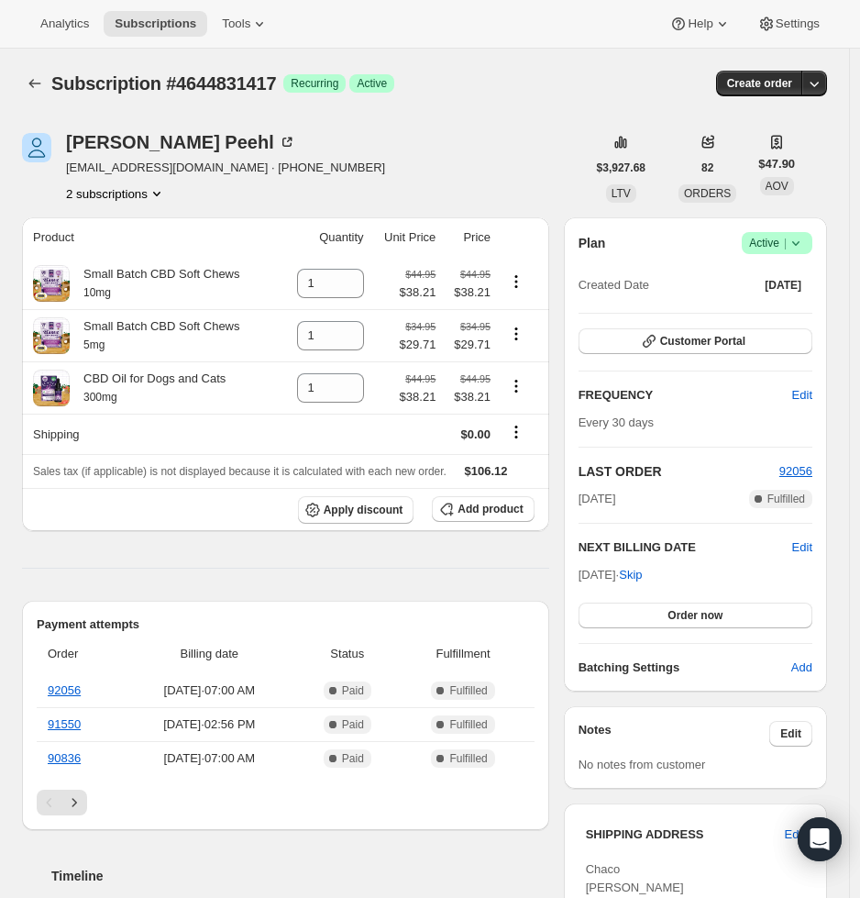
click at [120, 193] on button "2 subscriptions" at bounding box center [116, 193] width 100 height 18
click at [72, 256] on span "4651548857" at bounding box center [87, 259] width 66 height 14
click at [248, 605] on div "Payment attempts Order Billing date Status Fulfillment 92056 Aug 21, 2025 · 07:…" at bounding box center [285, 715] width 527 height 229
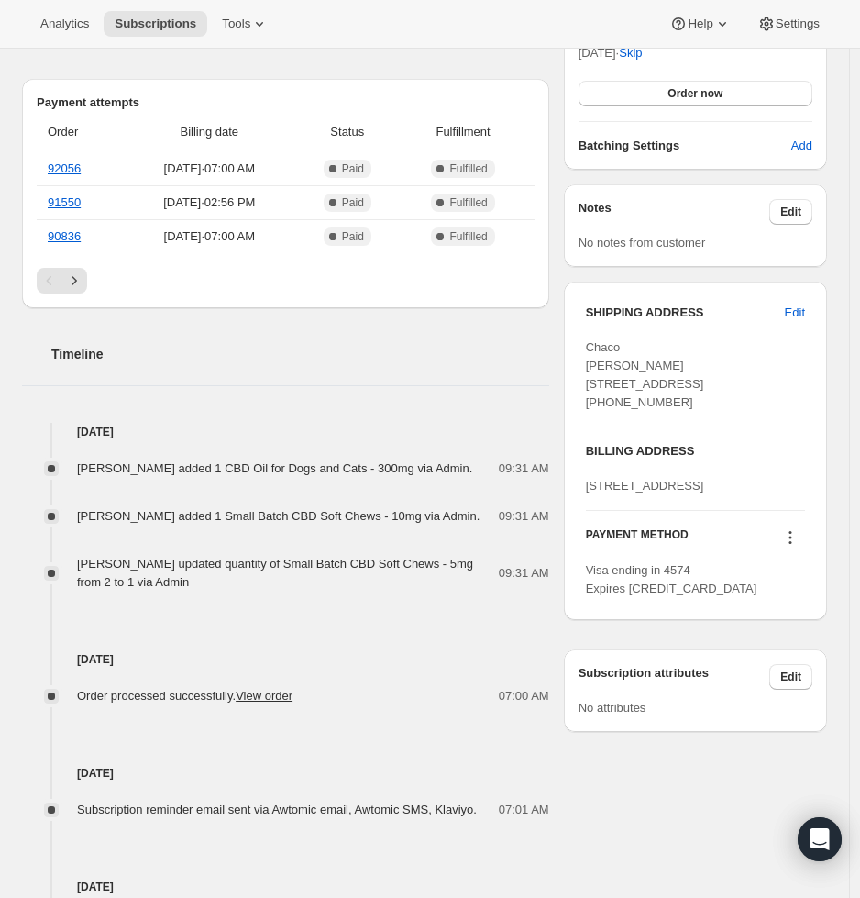
scroll to position [466, 0]
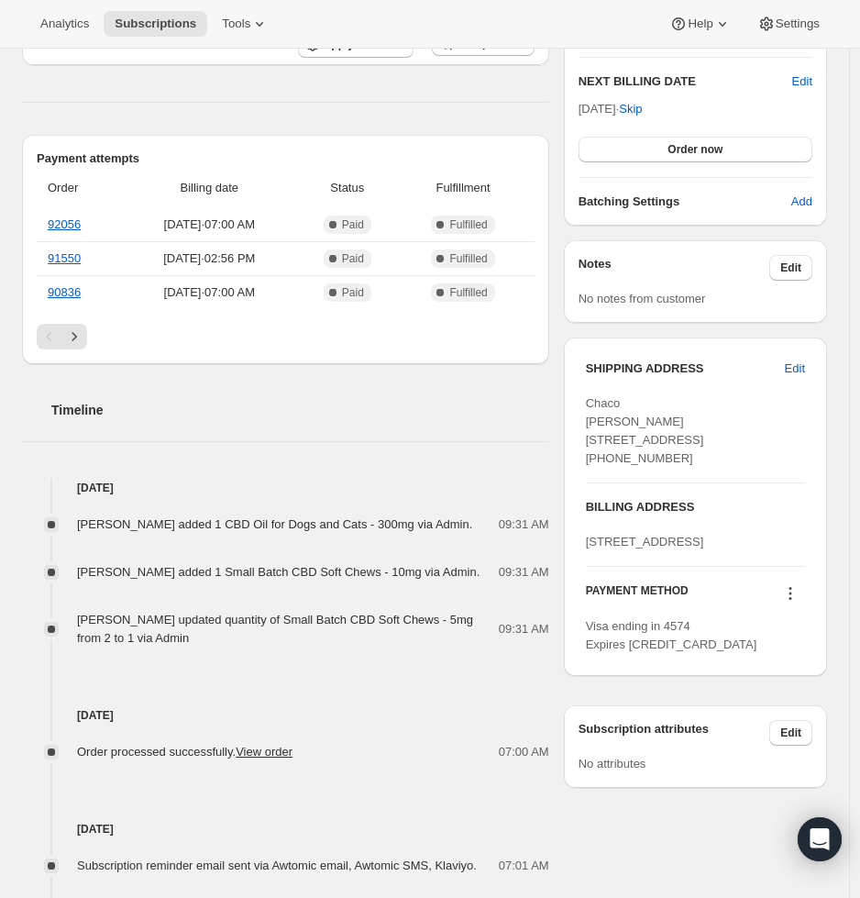
click at [392, 517] on div "Emily Hiraki added 1 CBD Oil for Dogs and Cats - 300mg via Admin." at bounding box center [280, 524] width 406 height 18
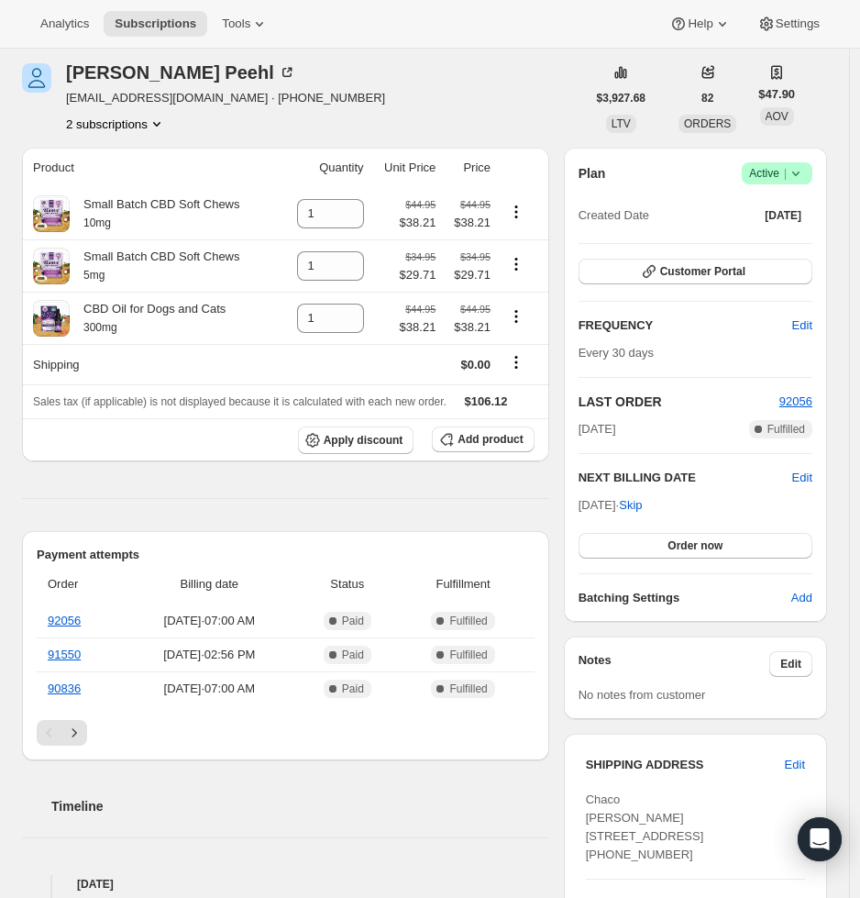
scroll to position [0, 0]
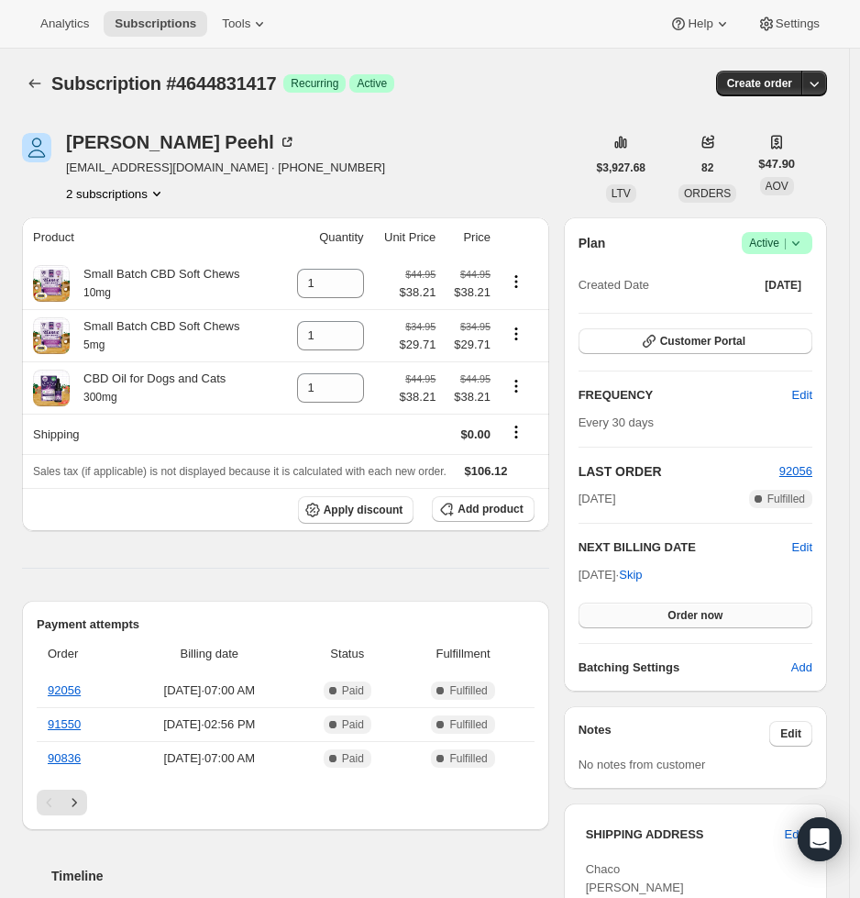
click at [664, 624] on button "Order now" at bounding box center [696, 615] width 234 height 26
click at [664, 624] on button "Click to confirm" at bounding box center [696, 615] width 234 height 26
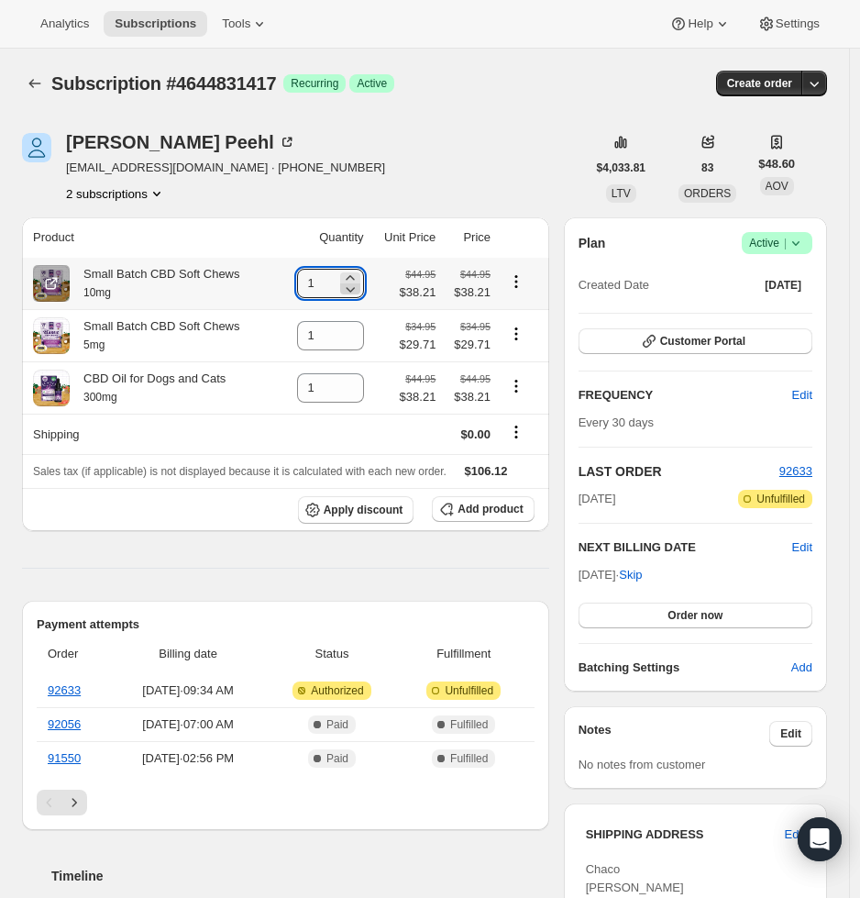
click at [356, 291] on icon at bounding box center [350, 289] width 18 height 18
type input "0"
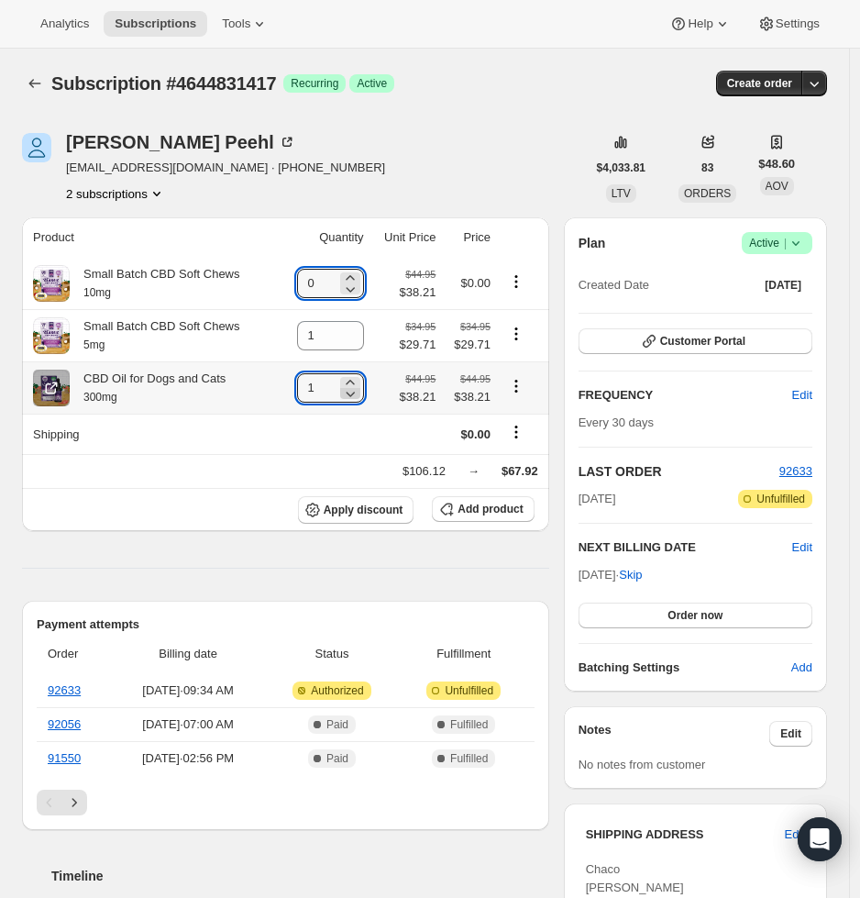
click at [354, 394] on icon at bounding box center [350, 393] width 18 height 18
type input "0"
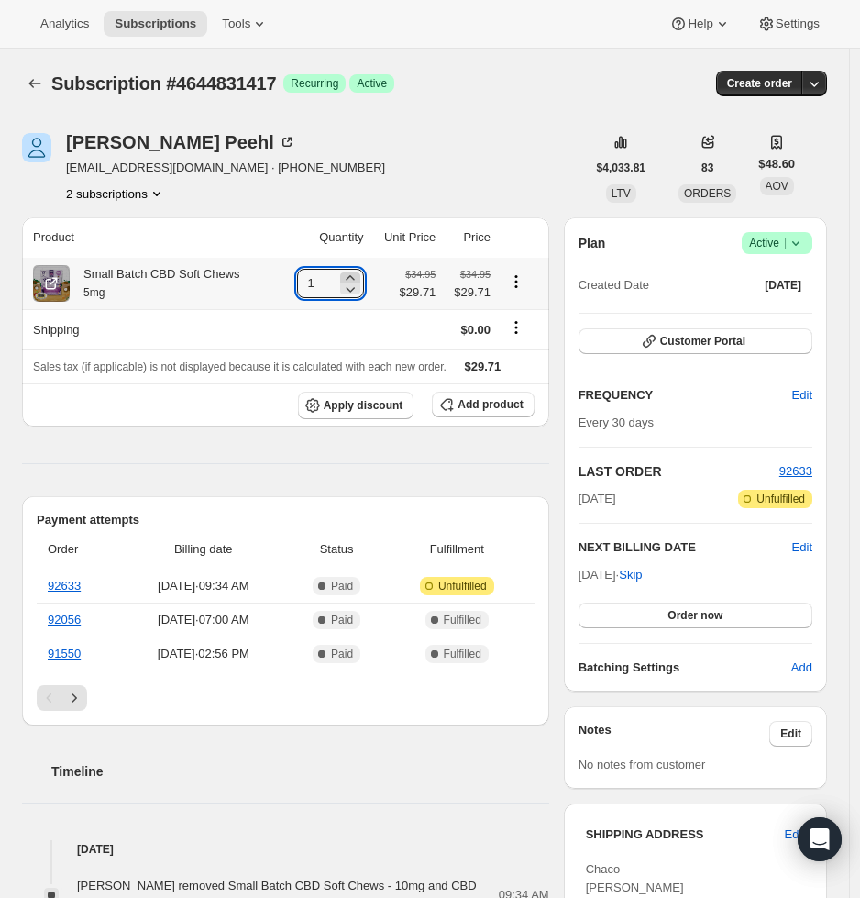
click at [357, 272] on icon at bounding box center [350, 278] width 18 height 18
type input "2"
click at [809, 548] on span "Edit" at bounding box center [802, 547] width 20 height 18
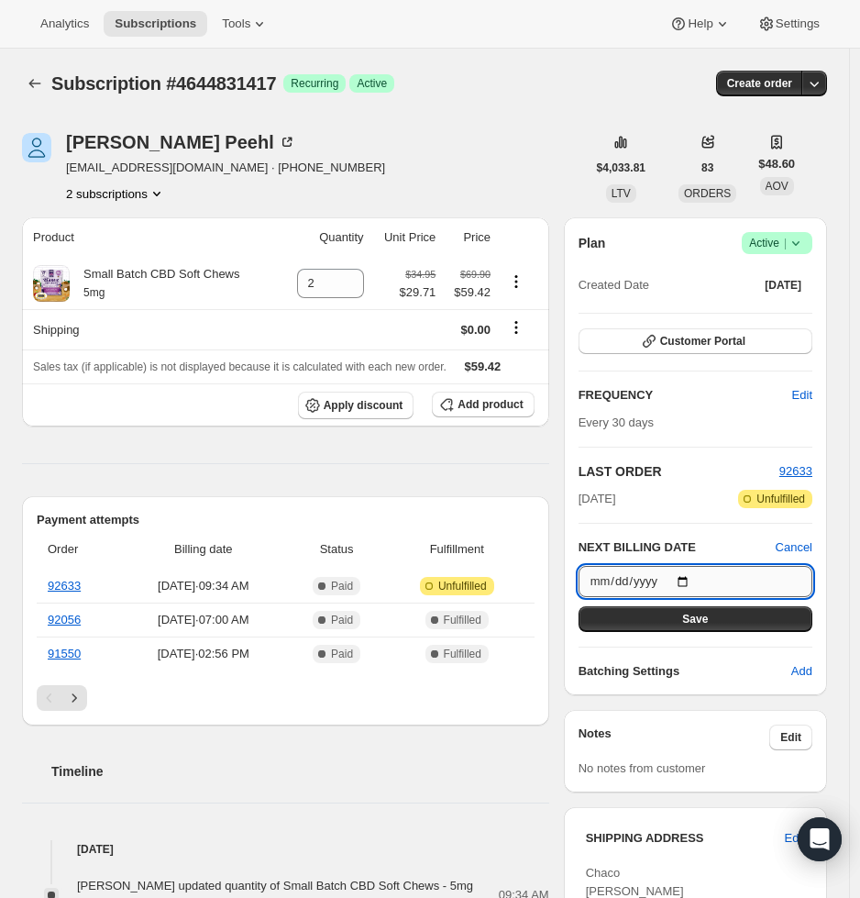
click at [696, 574] on input "[DATE]" at bounding box center [696, 581] width 234 height 31
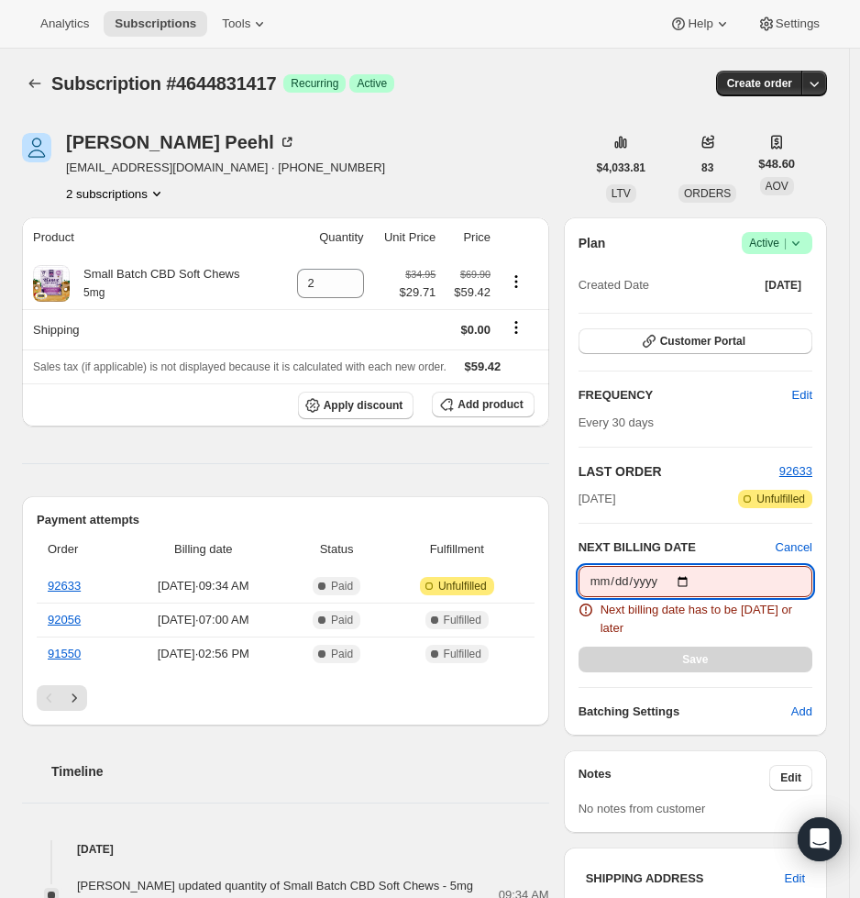
type input "[DATE]"
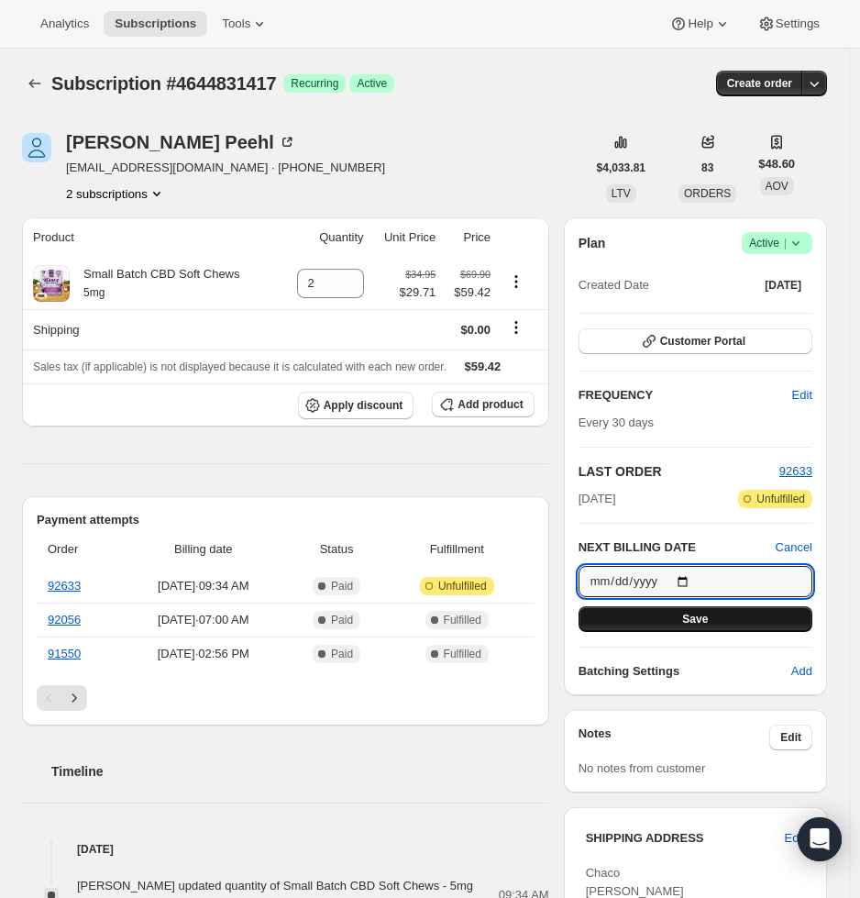
click at [757, 617] on button "Save" at bounding box center [696, 619] width 234 height 26
